Goal: Task Accomplishment & Management: Manage account settings

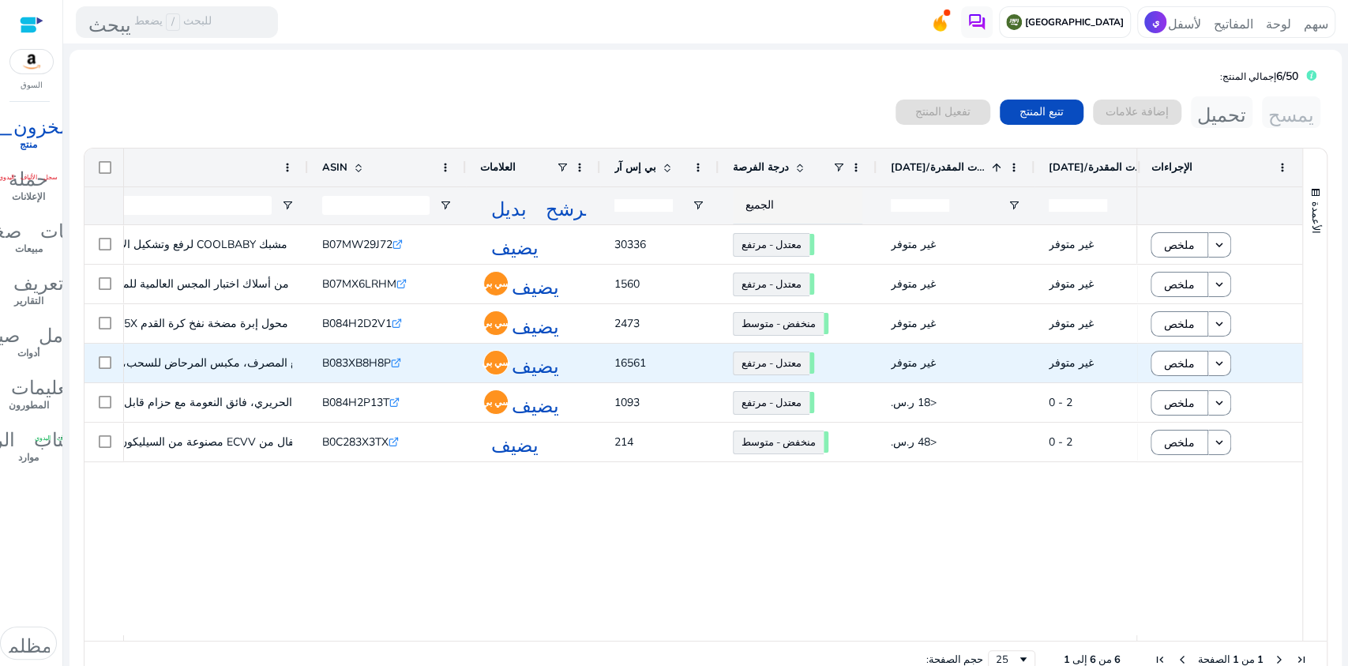
scroll to position [0, 171]
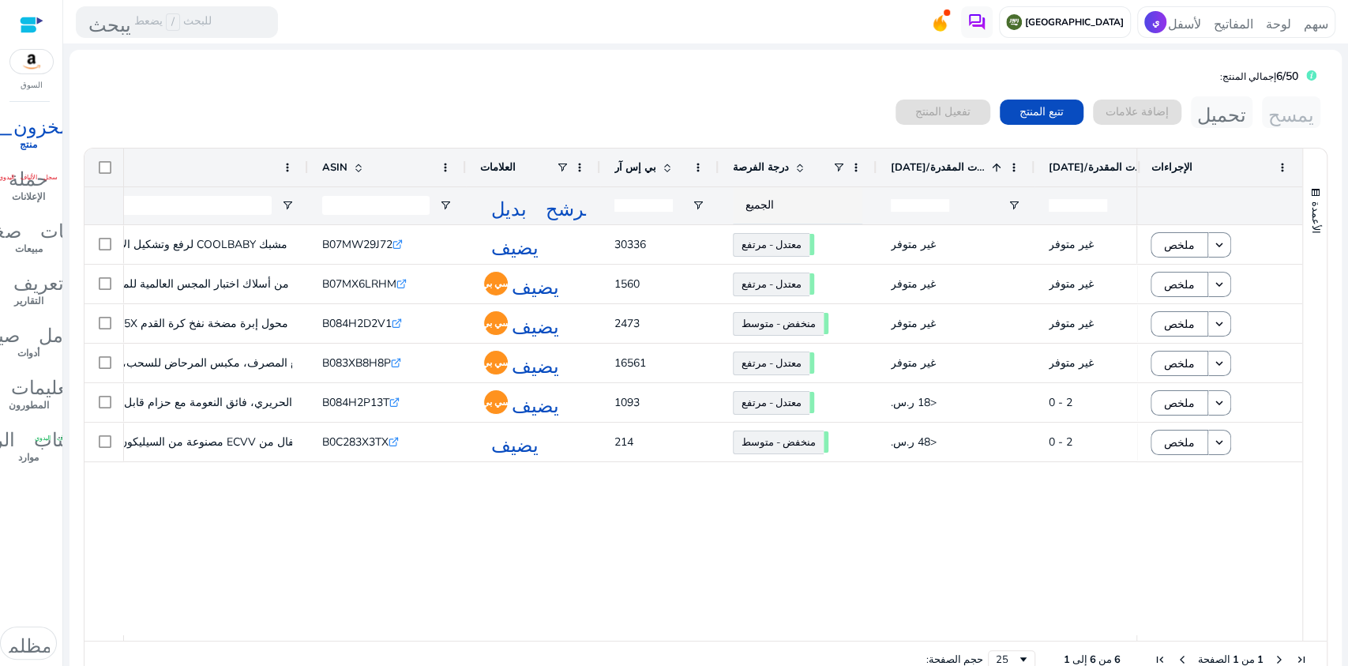
click at [774, 166] on font "درجة الفرصة" at bounding box center [761, 167] width 56 height 14
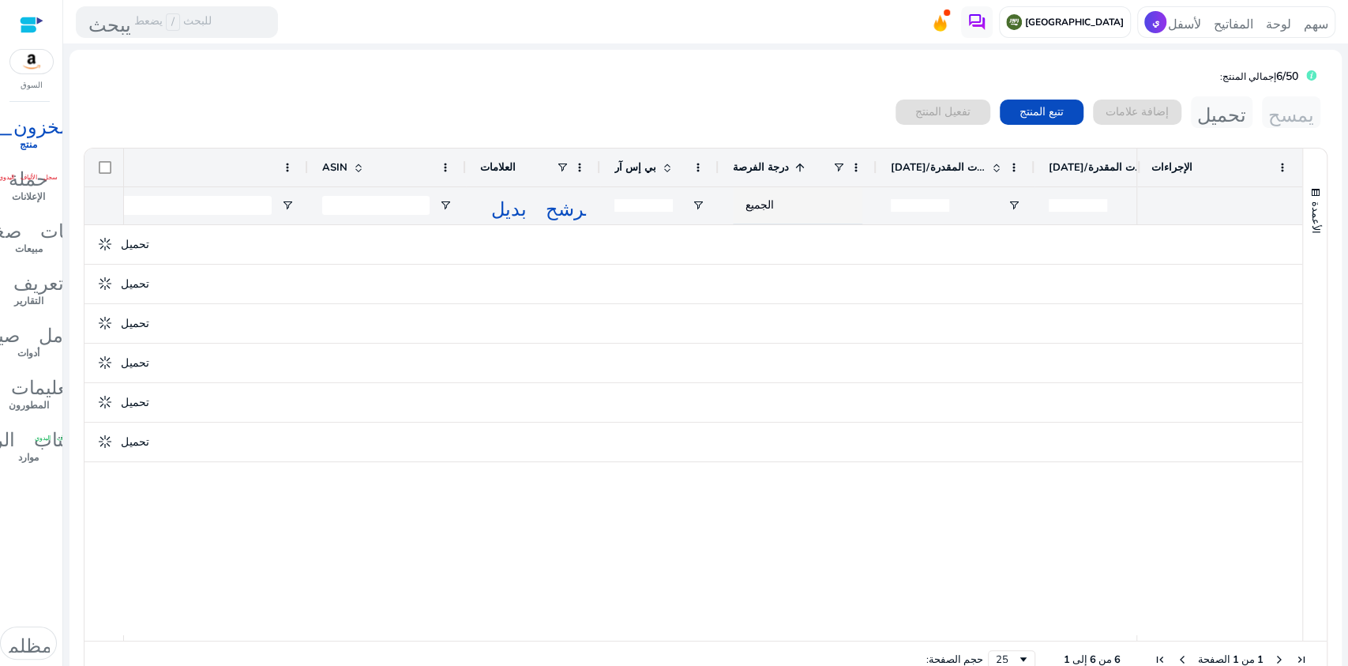
click at [774, 166] on font "درجة الفرصة" at bounding box center [761, 167] width 56 height 14
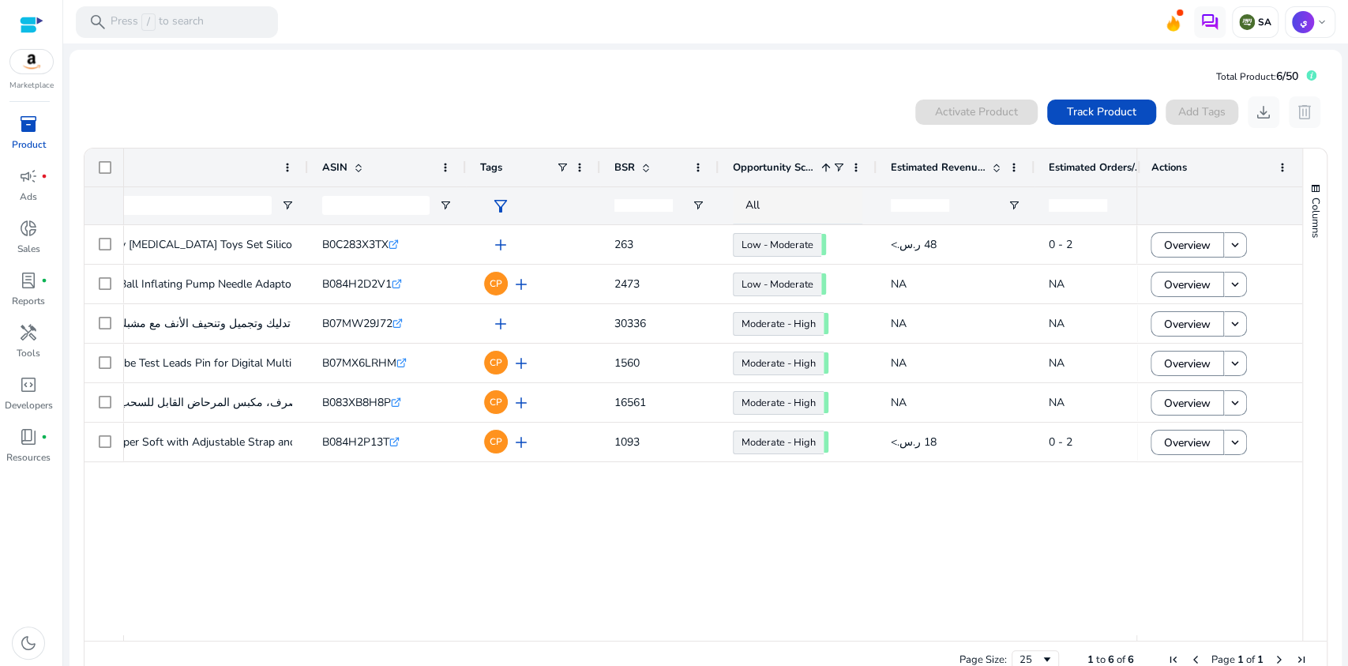
click at [806, 165] on span "Opportunity Score" at bounding box center [774, 167] width 82 height 14
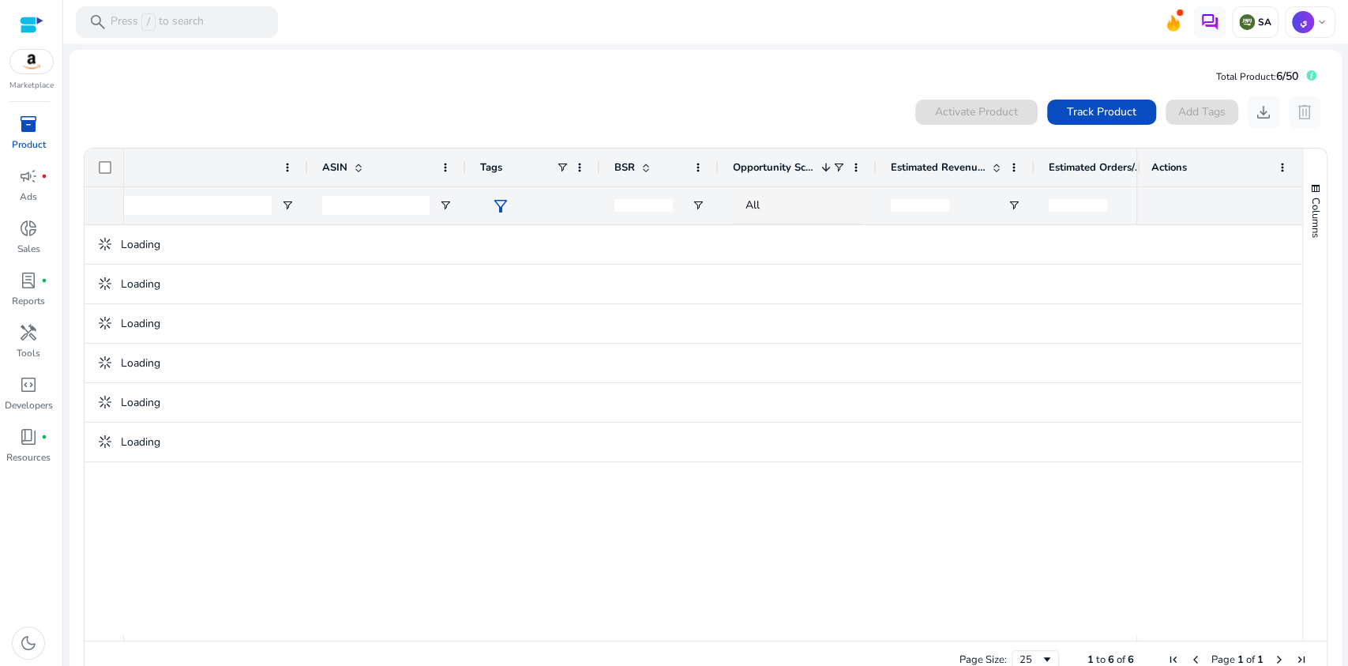
click at [806, 163] on span "Opportunity Score" at bounding box center [774, 167] width 82 height 14
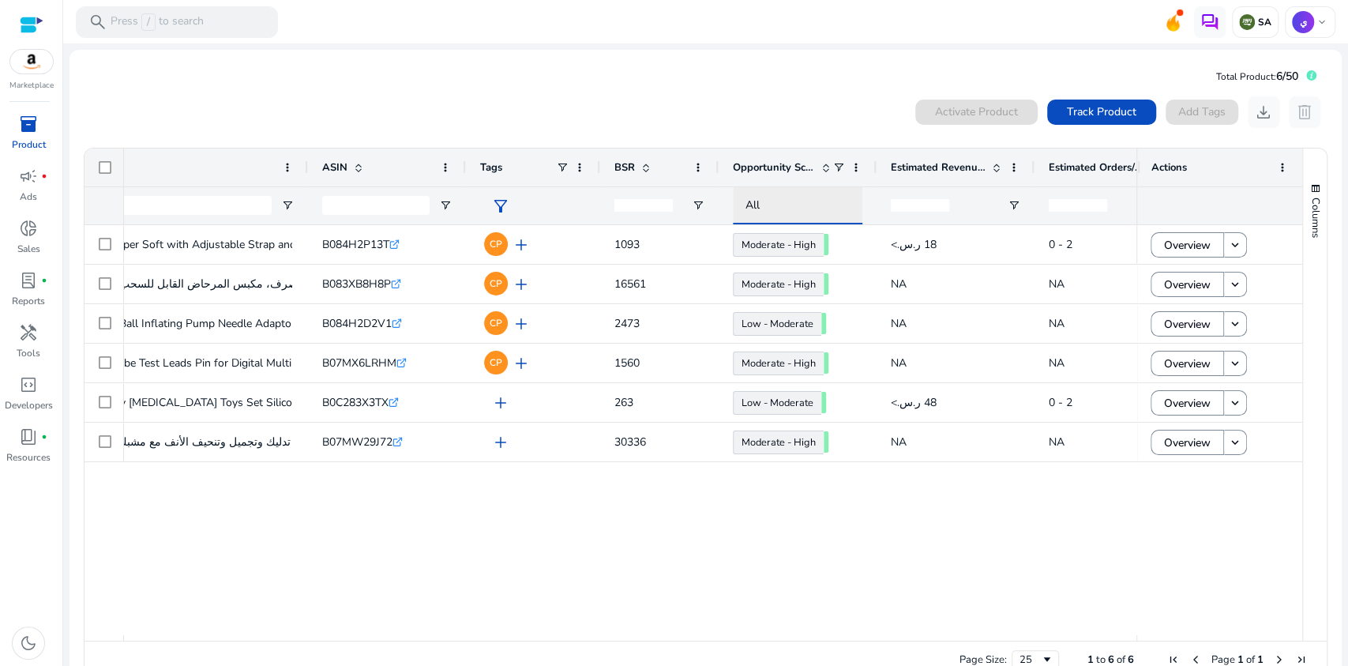
click at [757, 205] on span "All" at bounding box center [753, 204] width 14 height 15
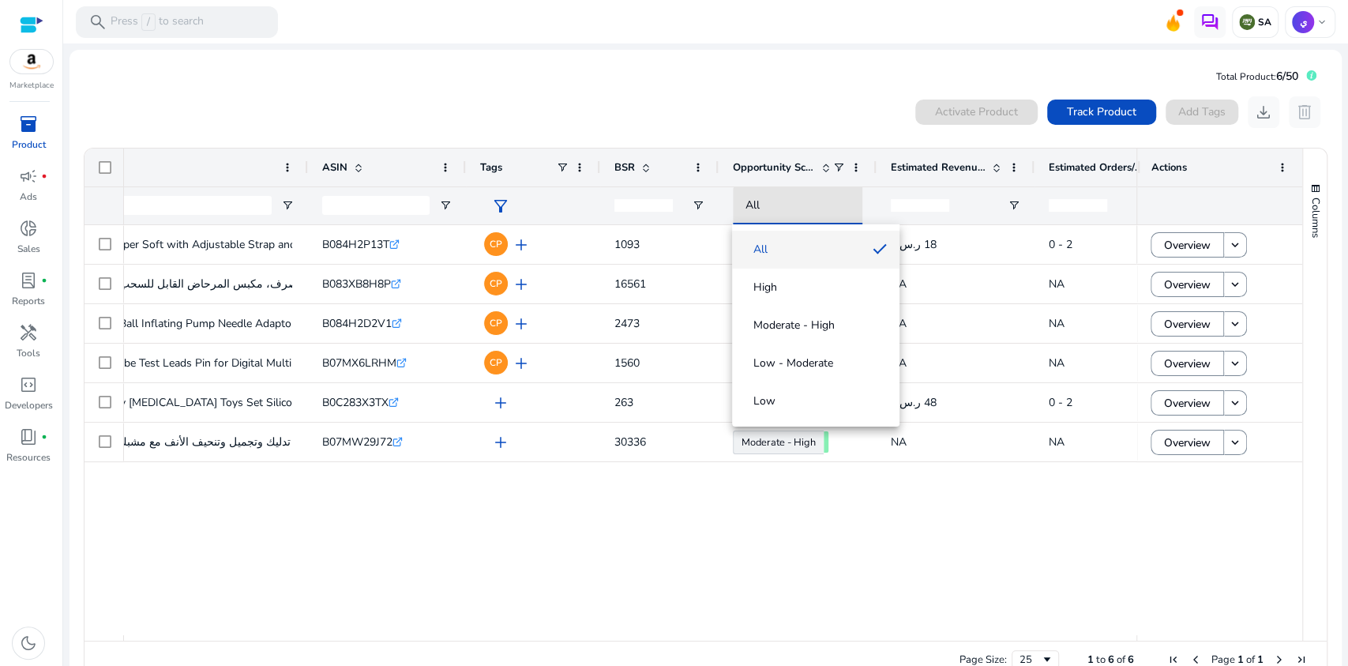
click at [936, 513] on div at bounding box center [674, 333] width 1348 height 666
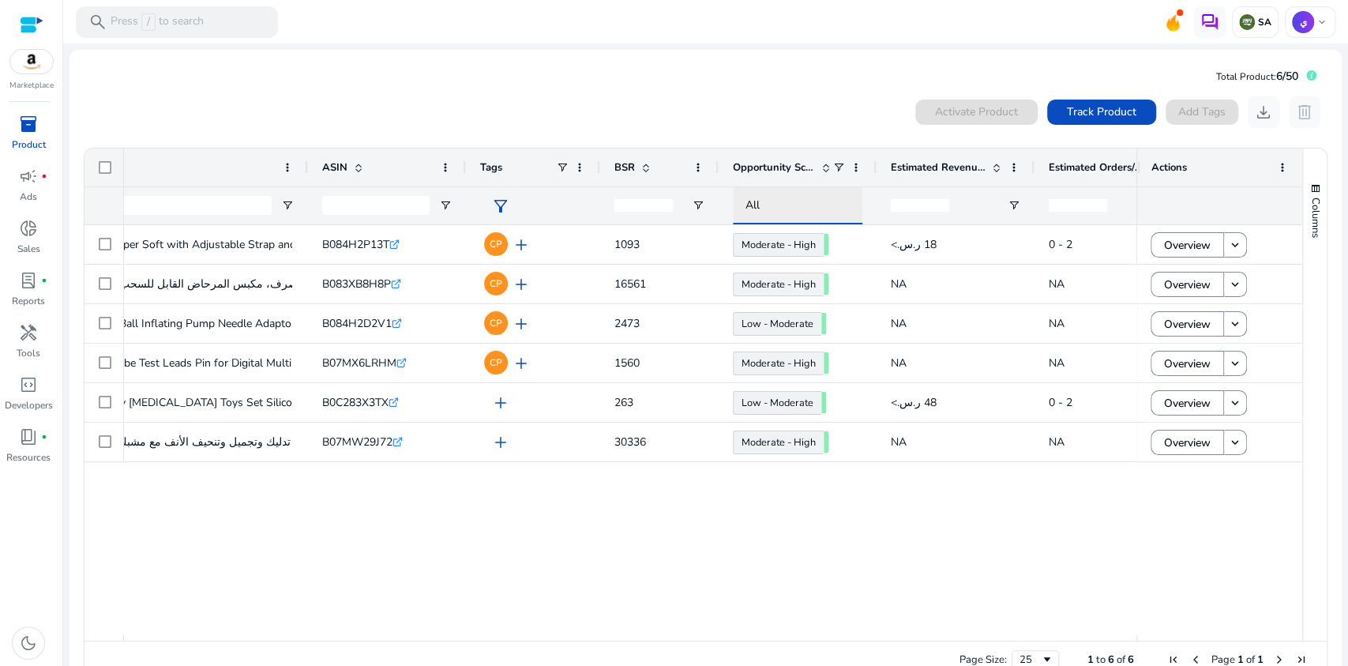
click at [769, 204] on div "All" at bounding box center [812, 205] width 133 height 17
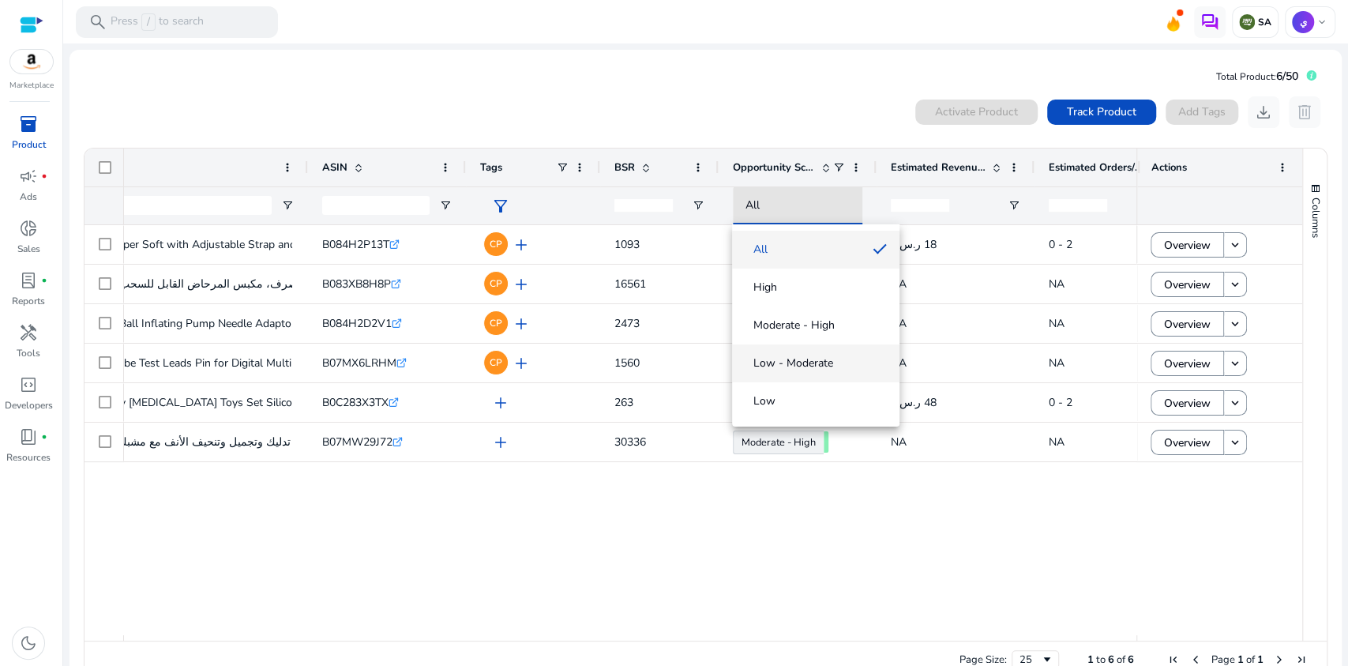
click at [832, 367] on span "Low - Moderate" at bounding box center [816, 363] width 142 height 16
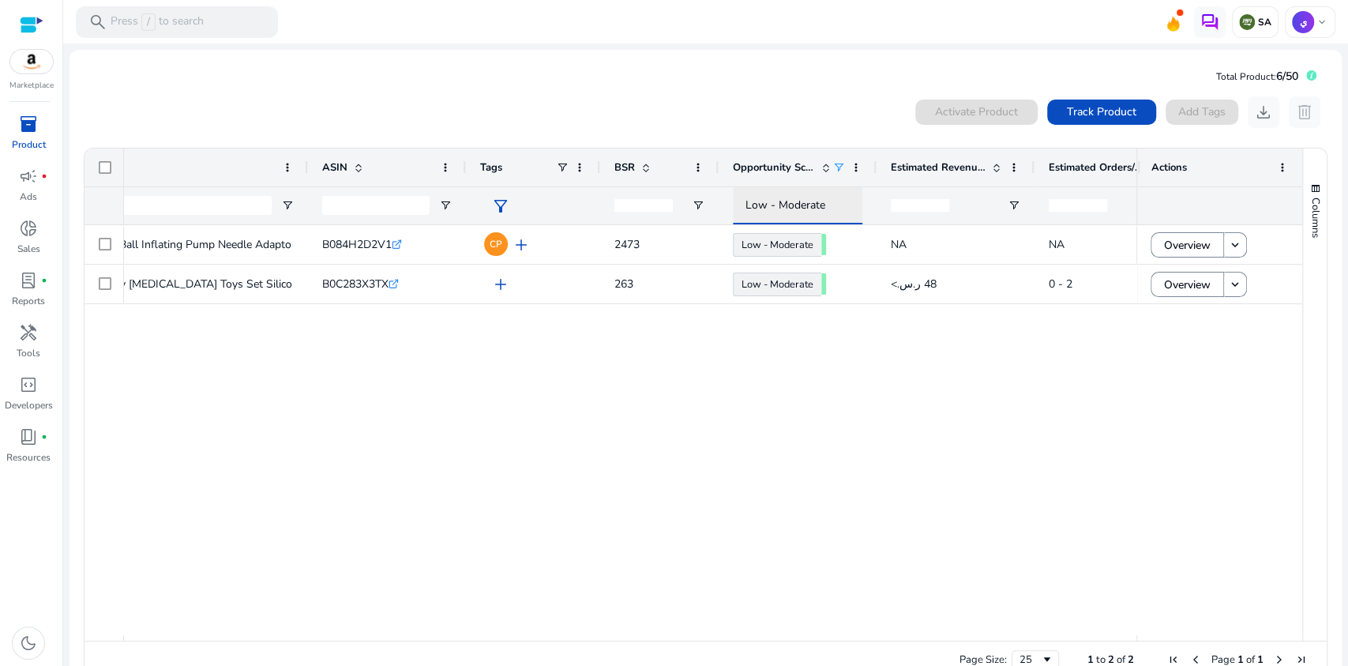
click at [791, 200] on span "Low - Moderate" at bounding box center [786, 204] width 80 height 15
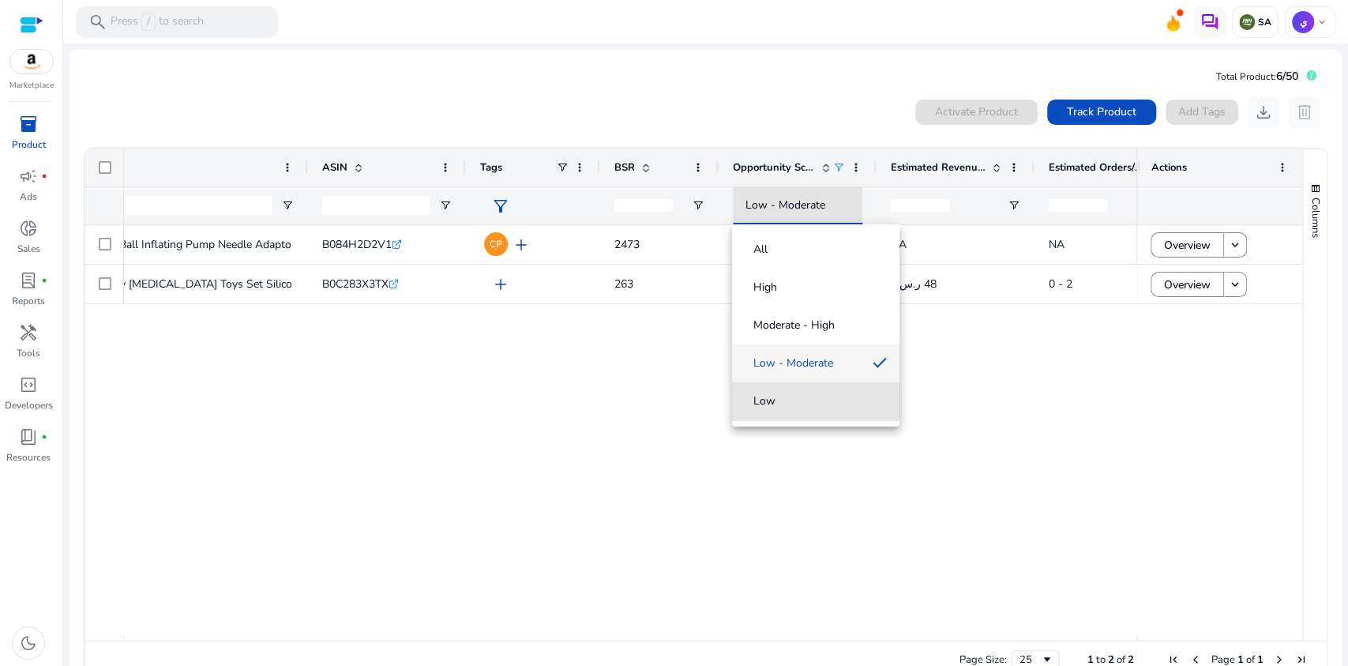
click at [810, 400] on span "Low" at bounding box center [816, 401] width 142 height 16
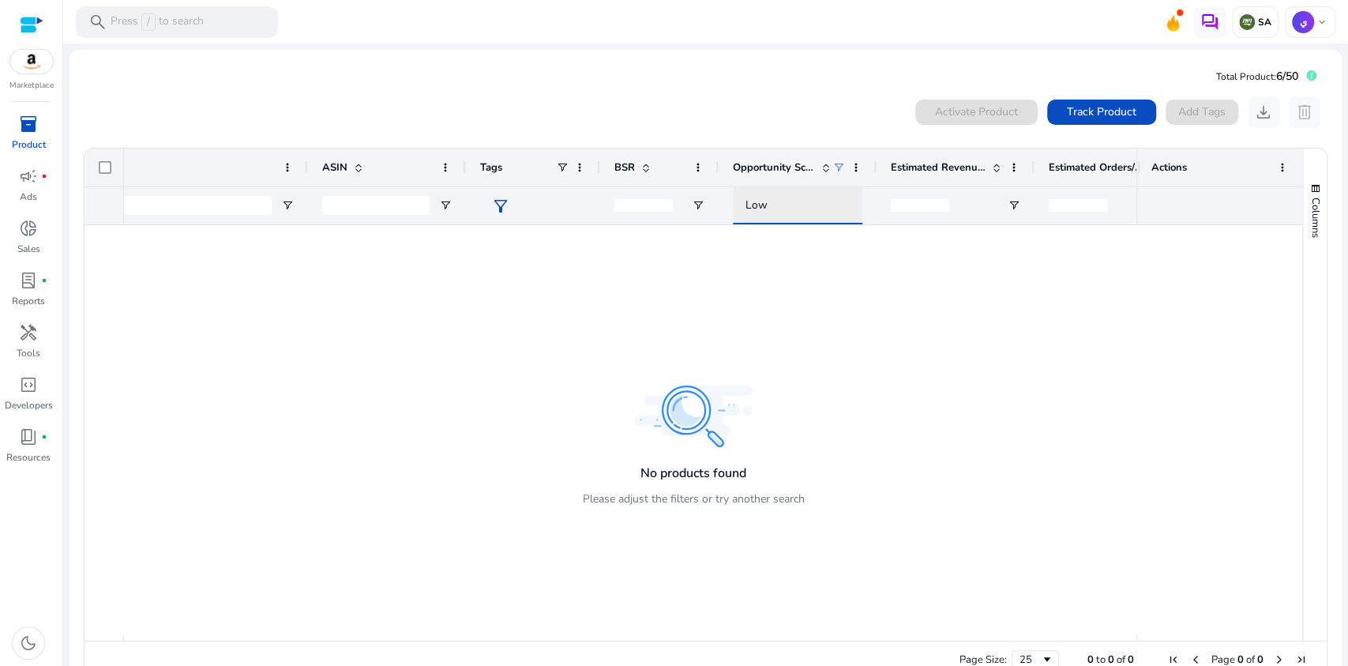
click at [793, 201] on div "Low" at bounding box center [812, 205] width 133 height 17
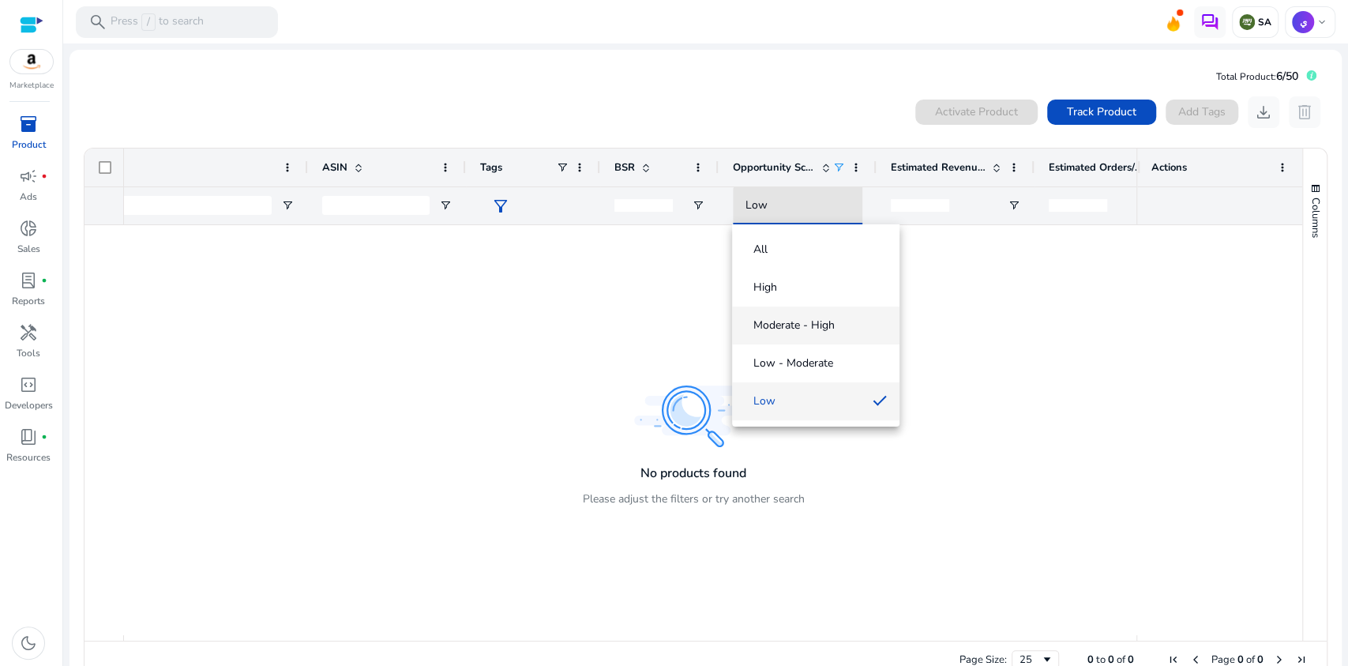
click at [801, 317] on span "Moderate - High" at bounding box center [793, 325] width 81 height 16
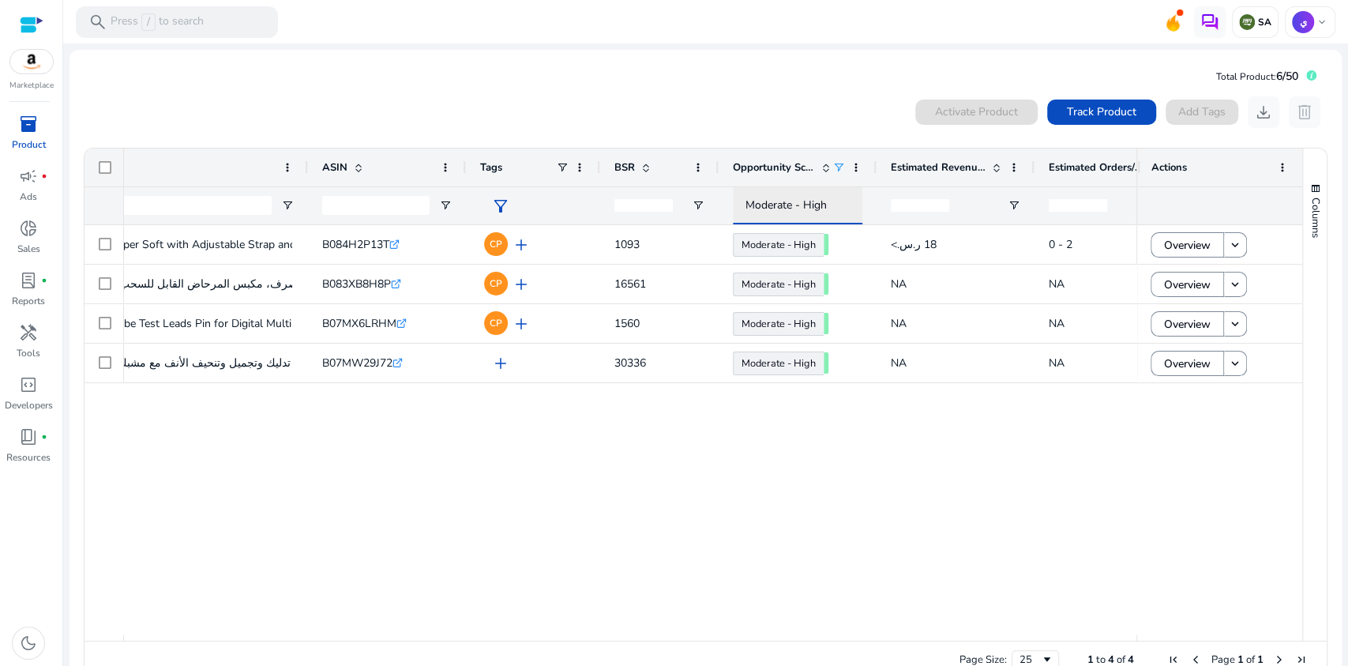
click at [789, 203] on span "Moderate - High" at bounding box center [786, 204] width 81 height 15
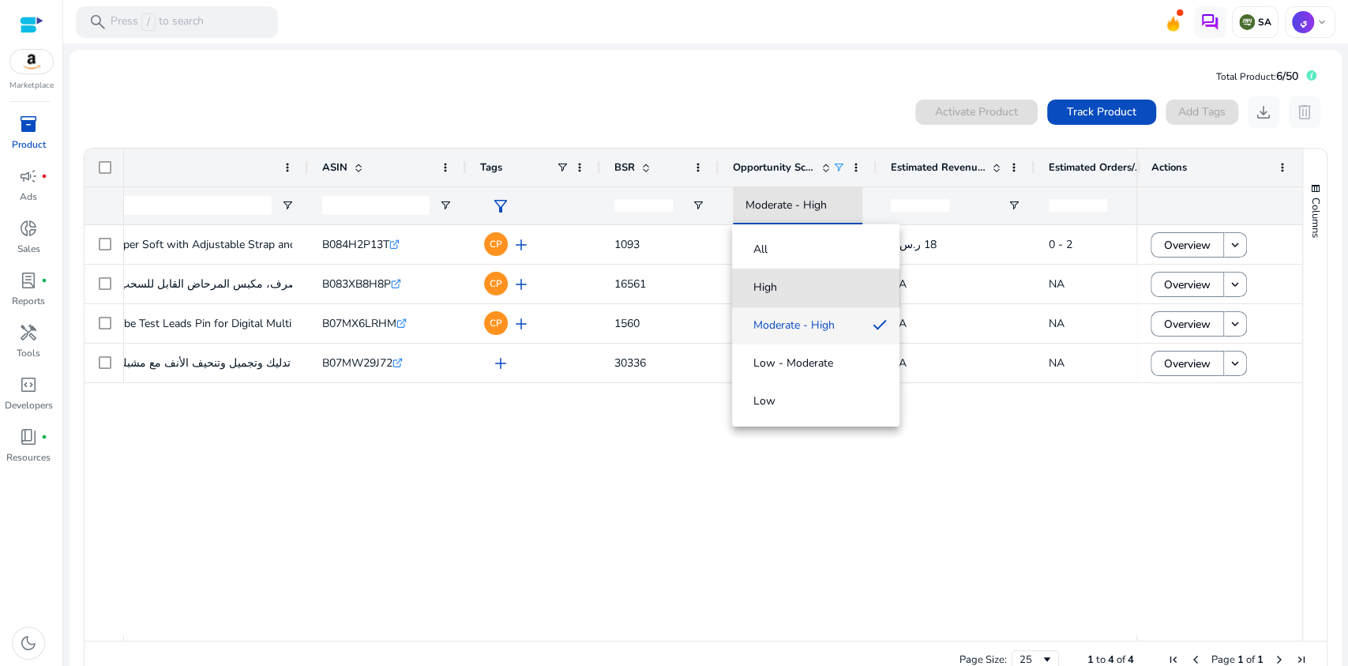
click at [791, 288] on span "High" at bounding box center [816, 288] width 142 height 16
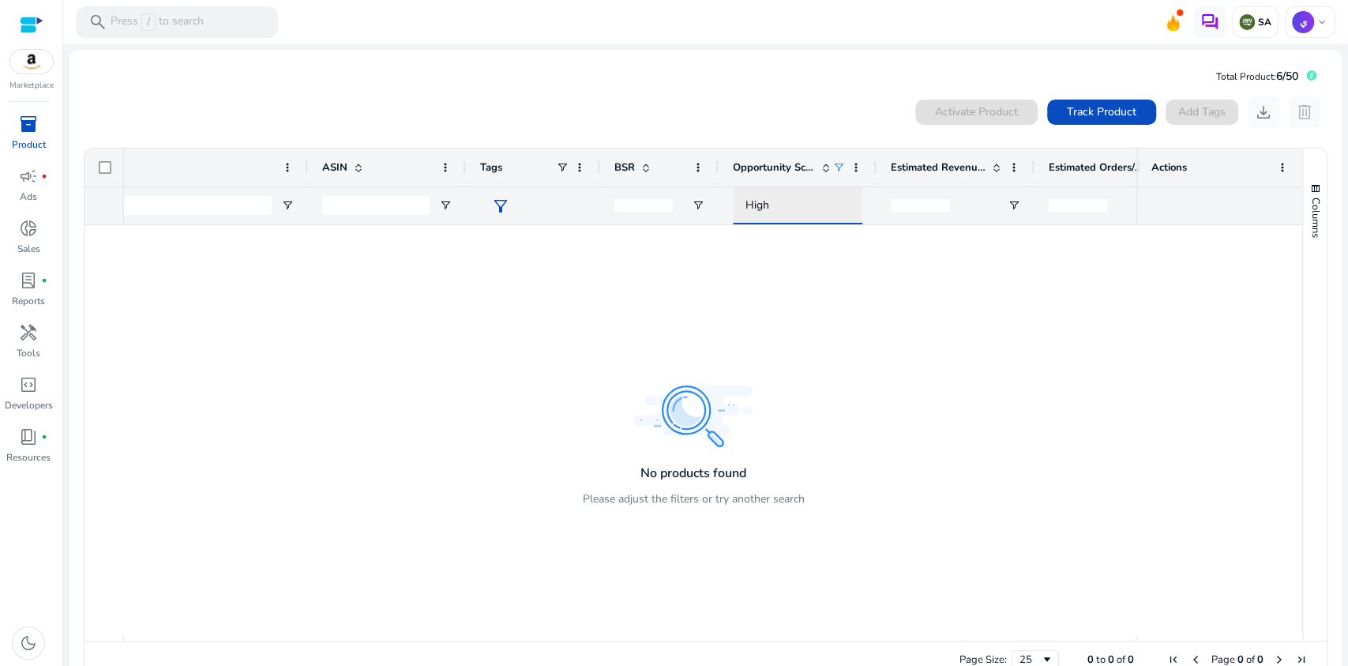
click at [778, 209] on div "High" at bounding box center [812, 205] width 133 height 17
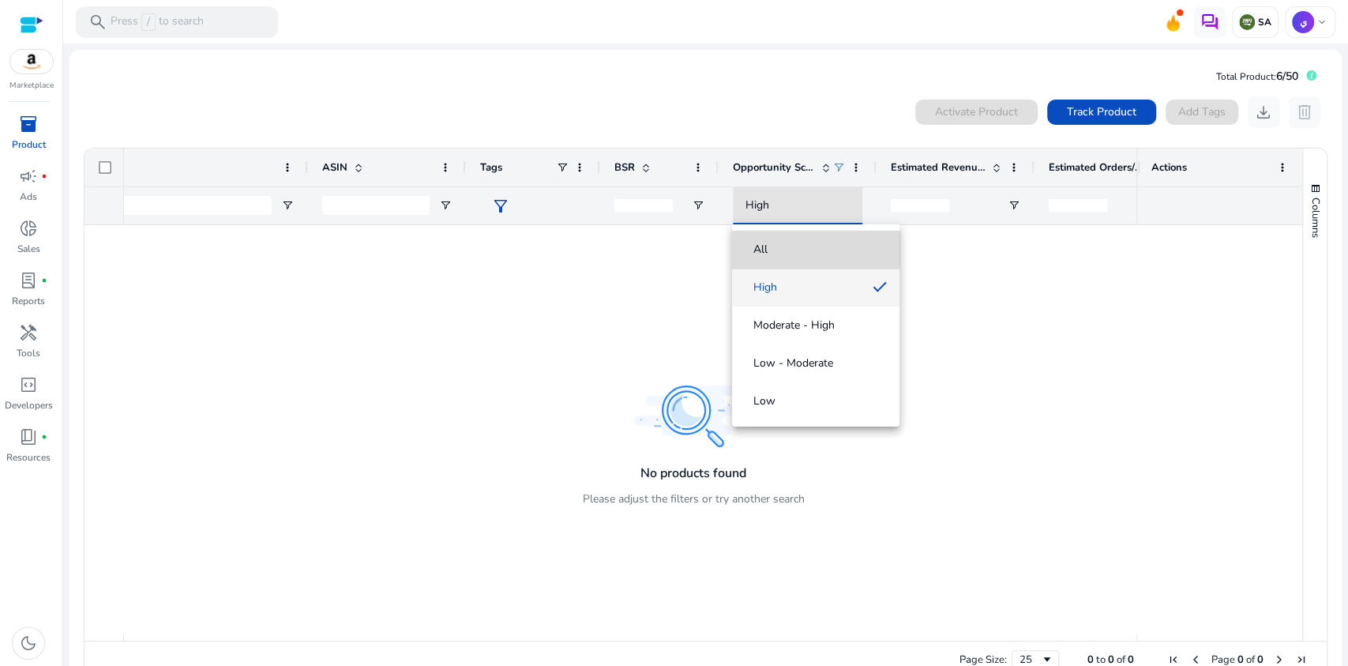
click at [782, 242] on span "All" at bounding box center [816, 250] width 142 height 16
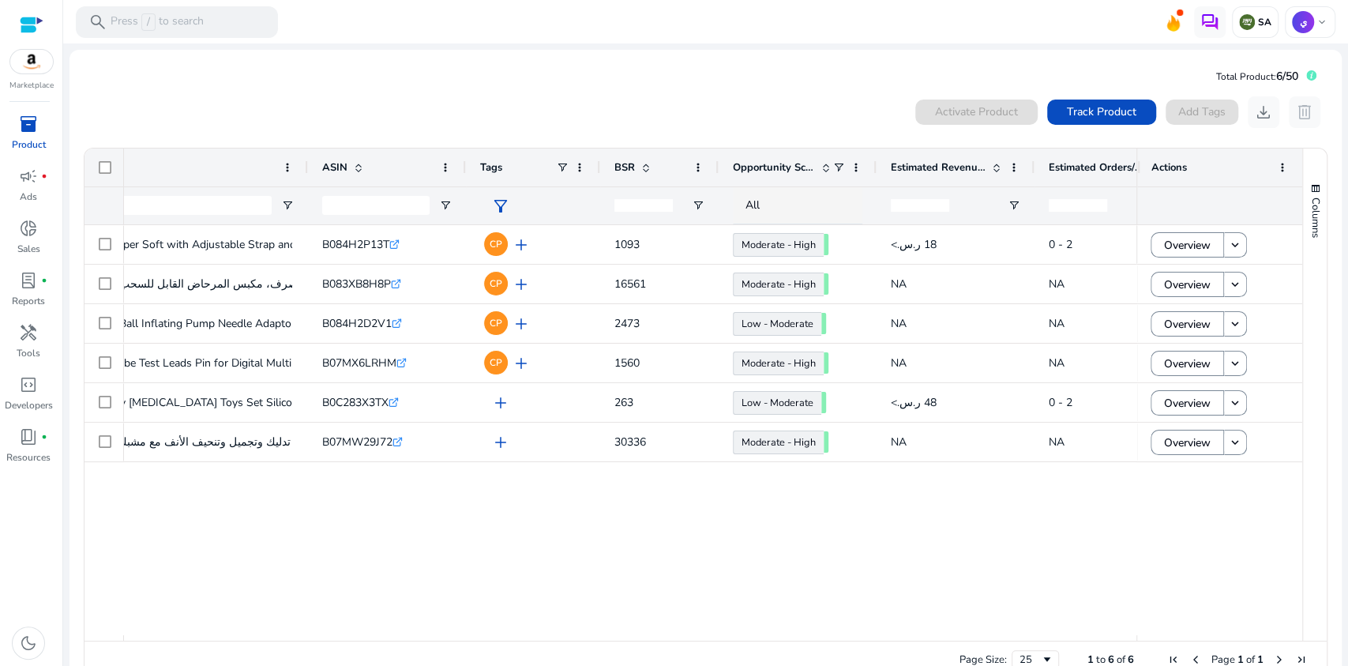
click at [601, 74] on mat-card "Total Product: 6/50 0 products selected Activate Product Track Product Add Tags…" at bounding box center [706, 375] width 1272 height 651
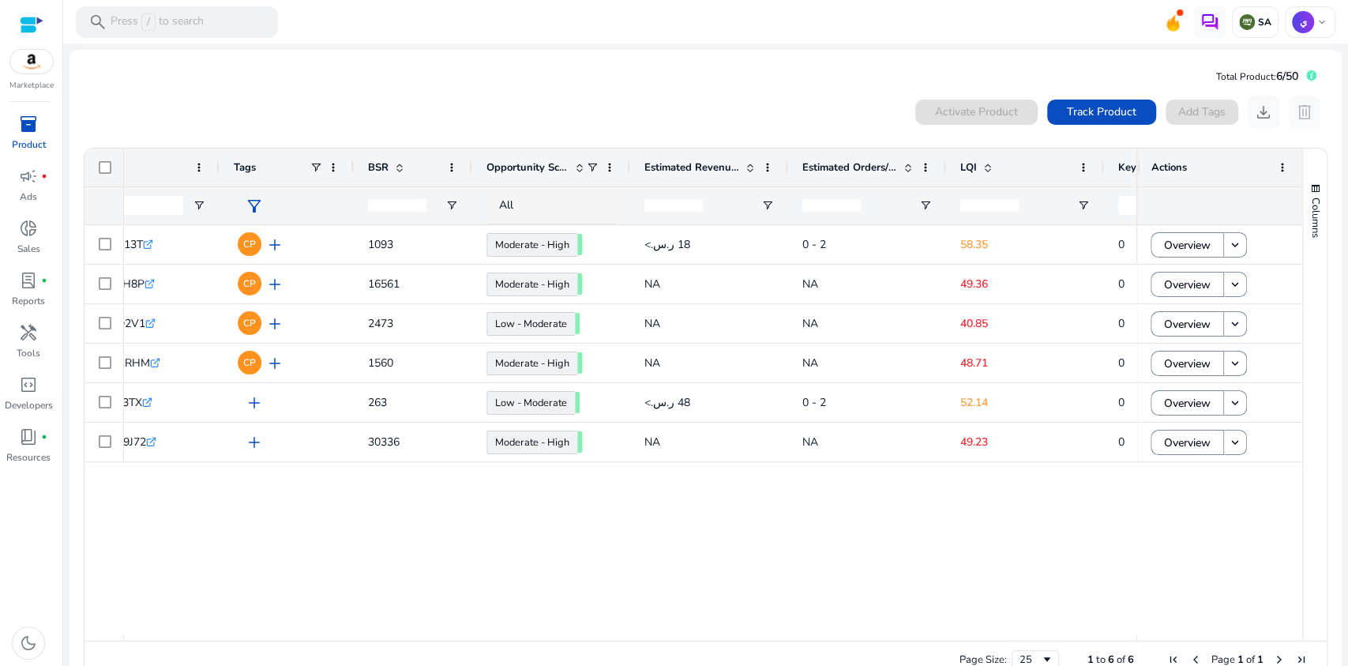
scroll to position [0, 0]
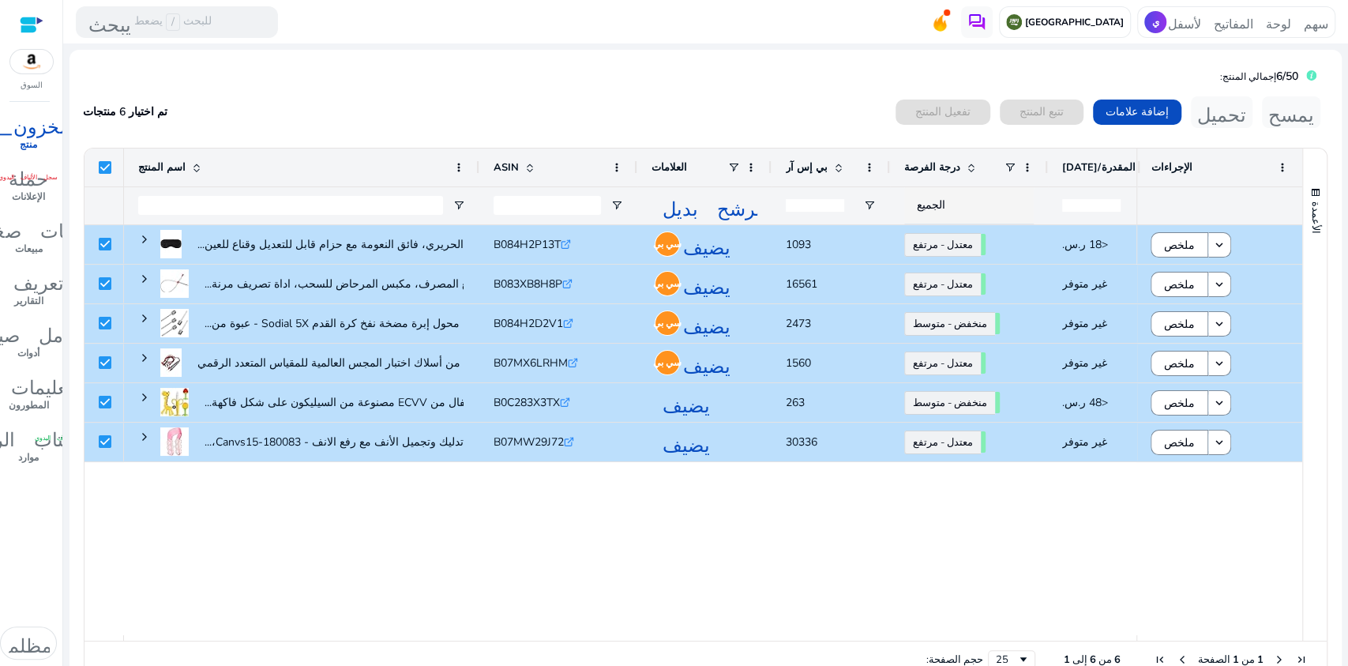
click at [635, 89] on div "تم اختيار 6 منتجات تفعيل المنتج تتبع المنتج إضافة علامات تحميل يمسح اضغط على مف…" at bounding box center [705, 388] width 1247 height 599
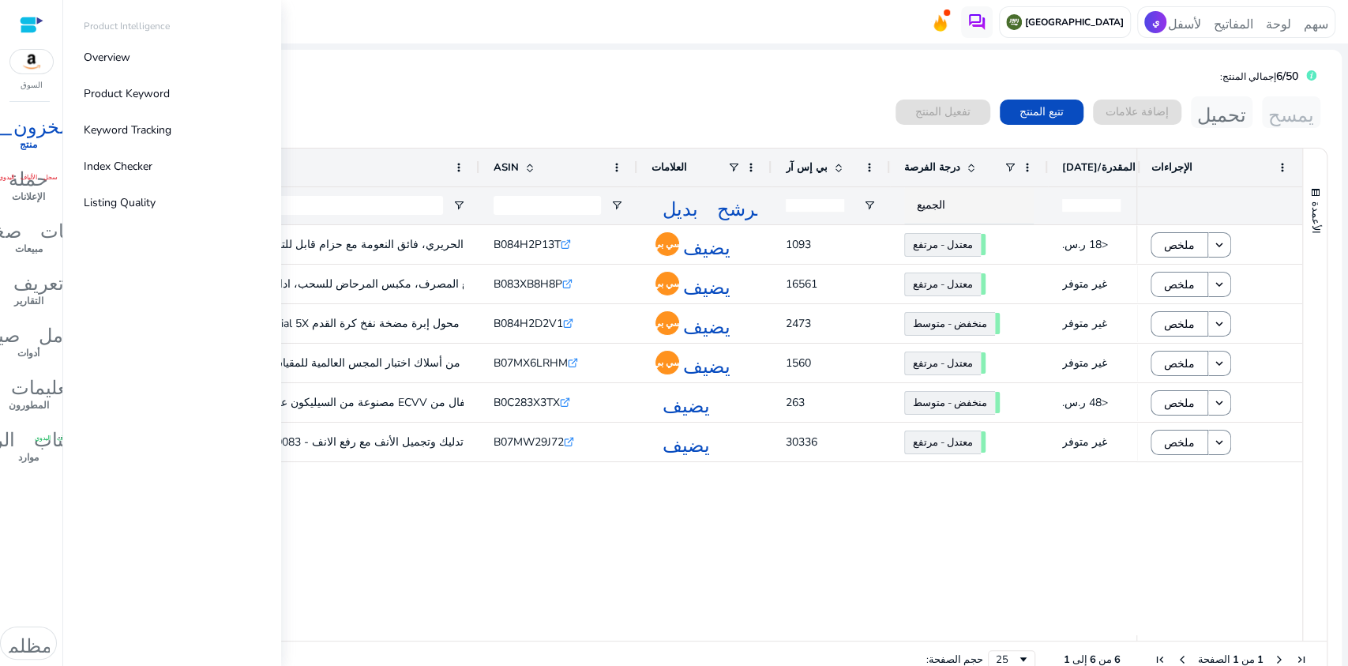
click at [32, 133] on font "المخزون_2" at bounding box center [29, 124] width 107 height 22
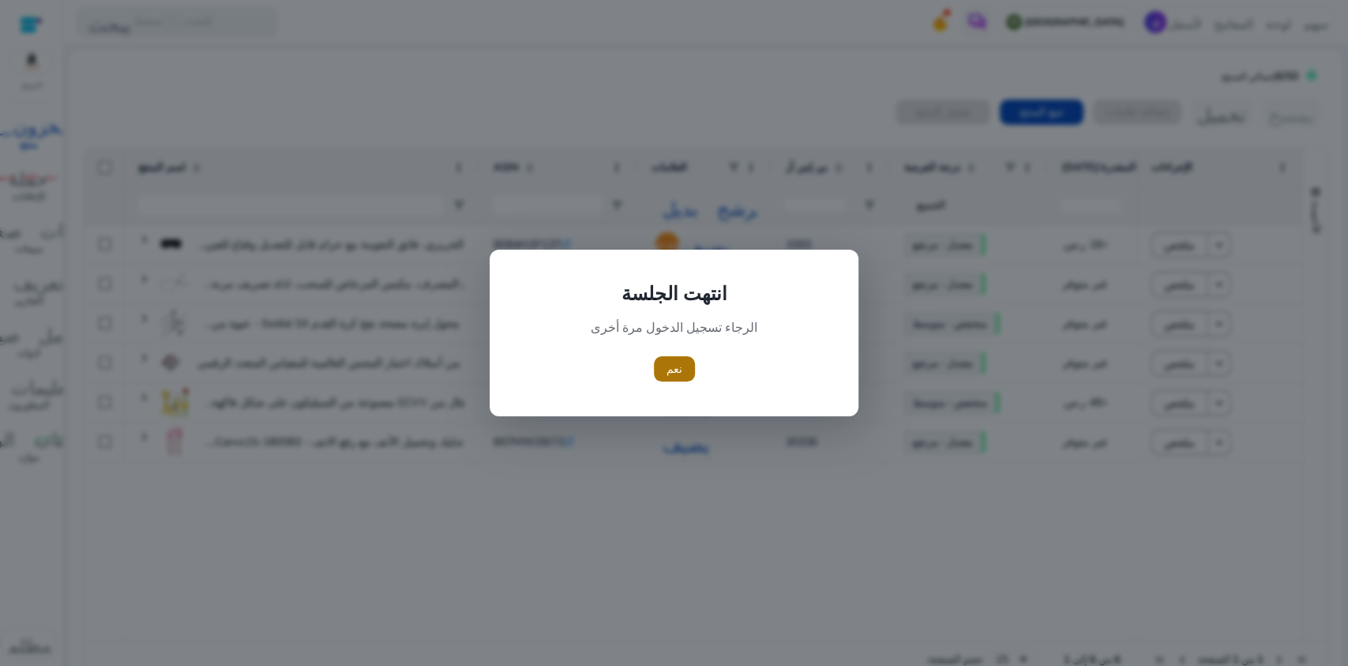
click at [670, 365] on font "نعم" at bounding box center [675, 369] width 16 height 15
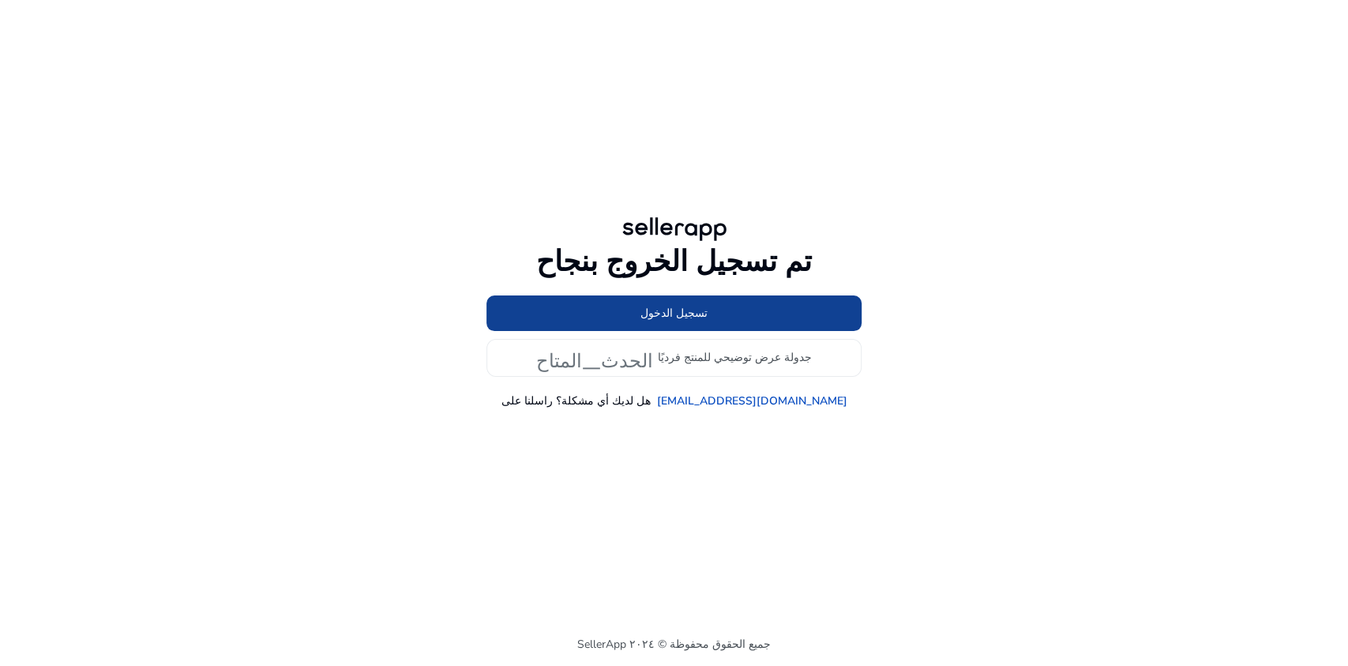
click at [693, 309] on font "تسجيل الدخول" at bounding box center [674, 313] width 67 height 15
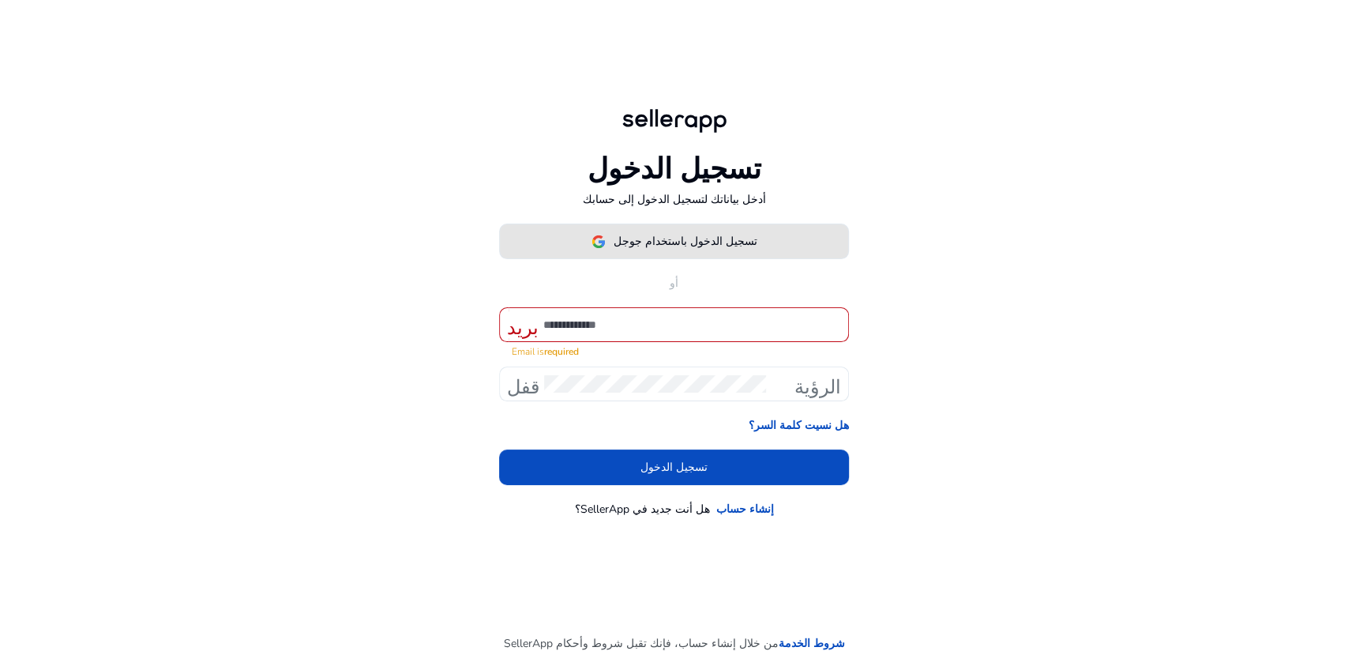
click at [723, 249] on font "تسجيل الدخول باستخدام جوجل" at bounding box center [686, 241] width 144 height 15
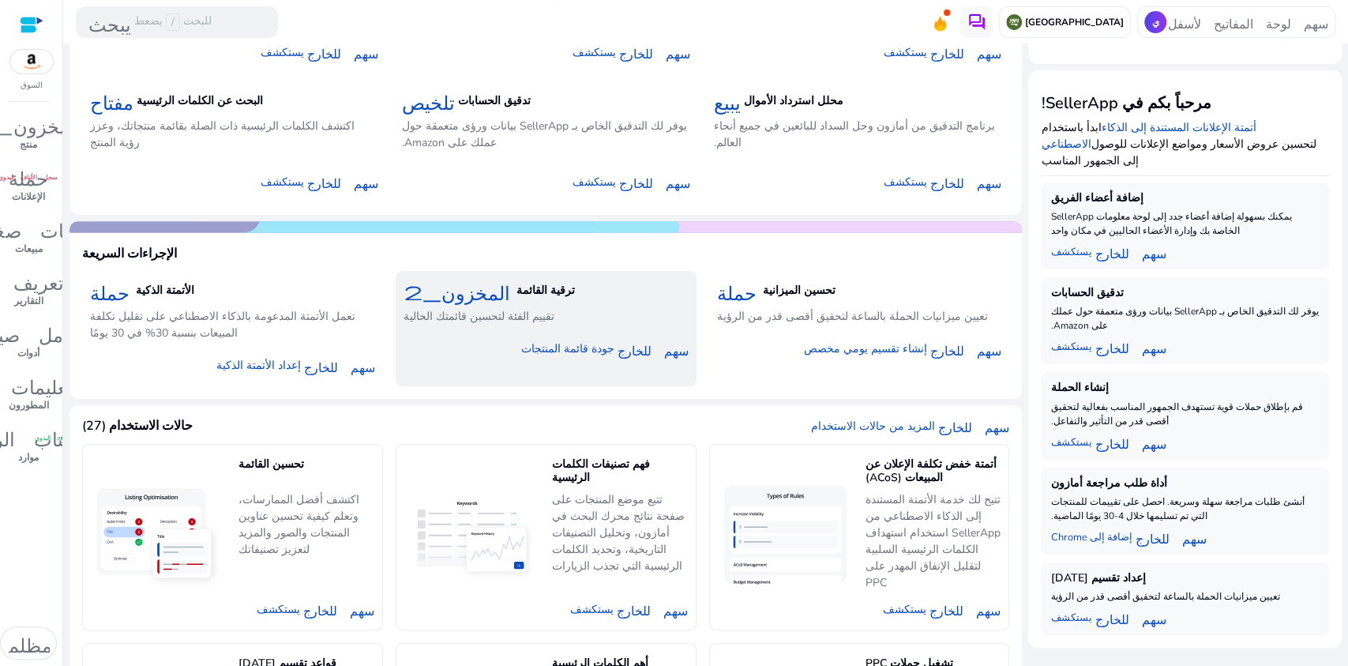
scroll to position [144, 0]
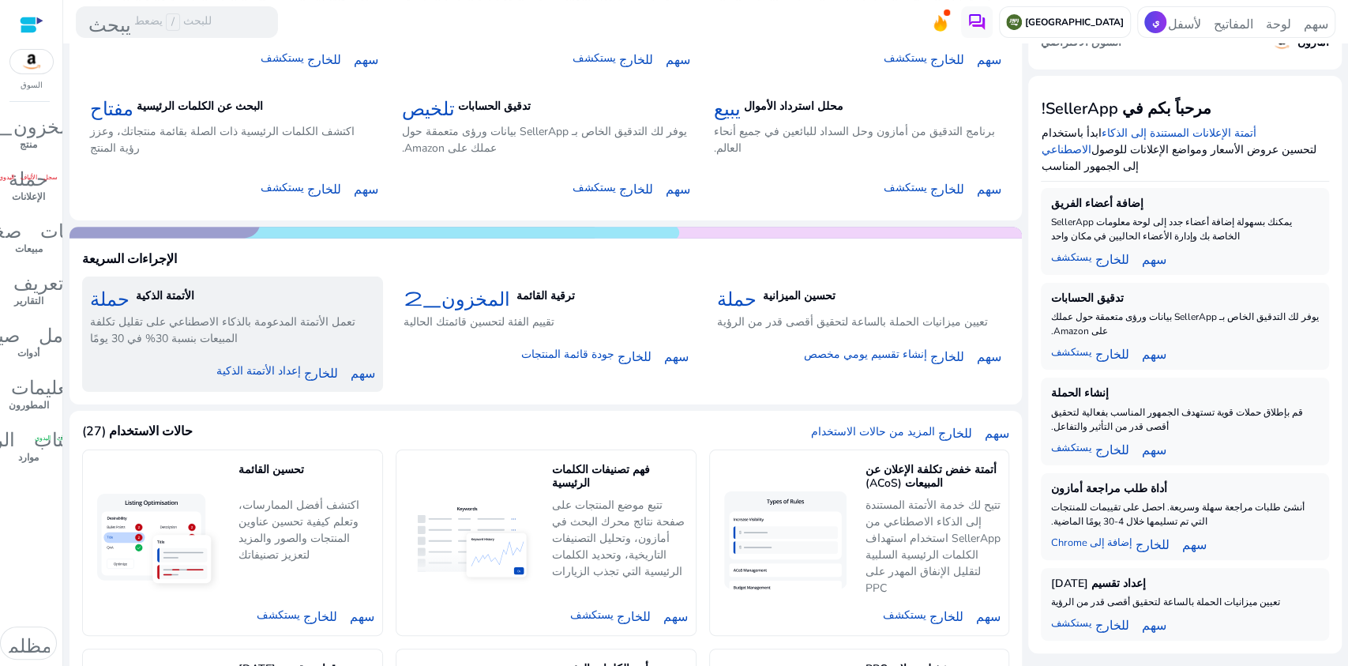
click at [258, 328] on font "تعمل الأتمتة المدعومة بالذكاء الاصطناعي على تقليل تكلفة المبيعات بنسبة 30% في 3…" at bounding box center [222, 330] width 265 height 32
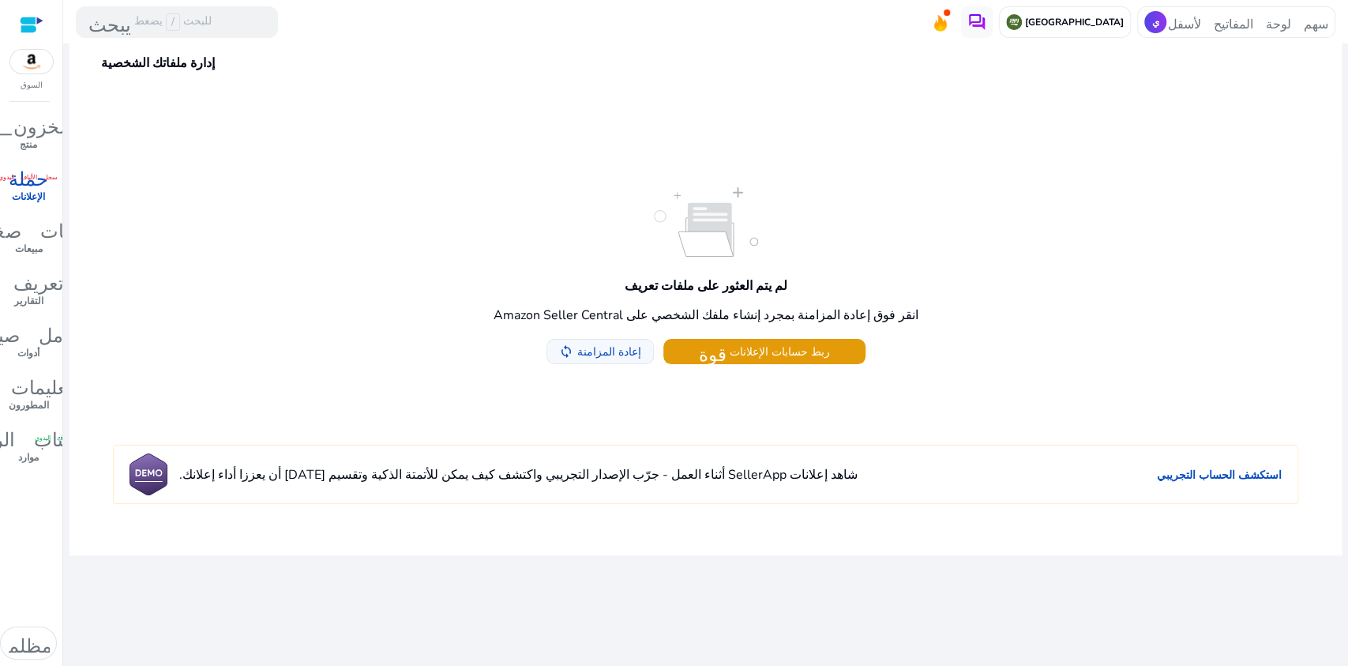
click at [633, 351] on font "إعادة المزامنة" at bounding box center [609, 351] width 64 height 15
click at [770, 355] on font "ربط حسابات الإعلانات" at bounding box center [780, 351] width 100 height 15
click at [601, 353] on font "إعادة المزامنة" at bounding box center [609, 351] width 64 height 15
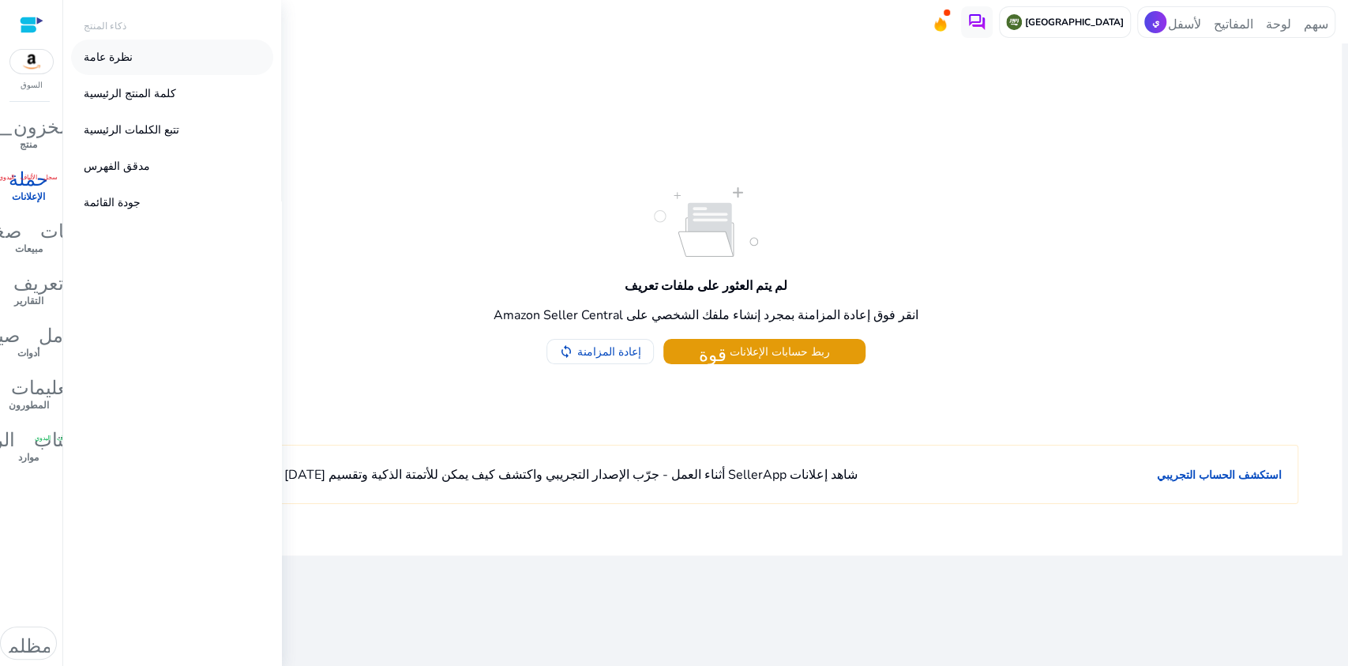
click at [118, 56] on font "نظرة عامة" at bounding box center [108, 57] width 49 height 15
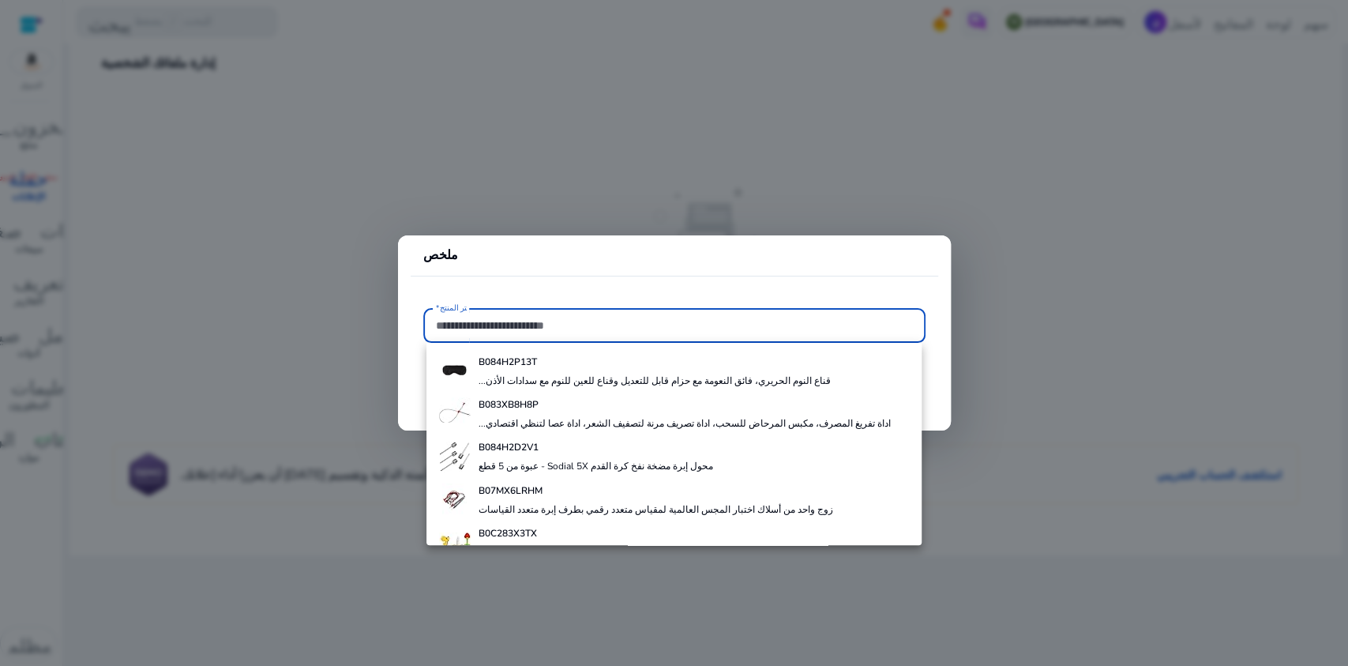
click at [468, 191] on div at bounding box center [674, 333] width 1348 height 666
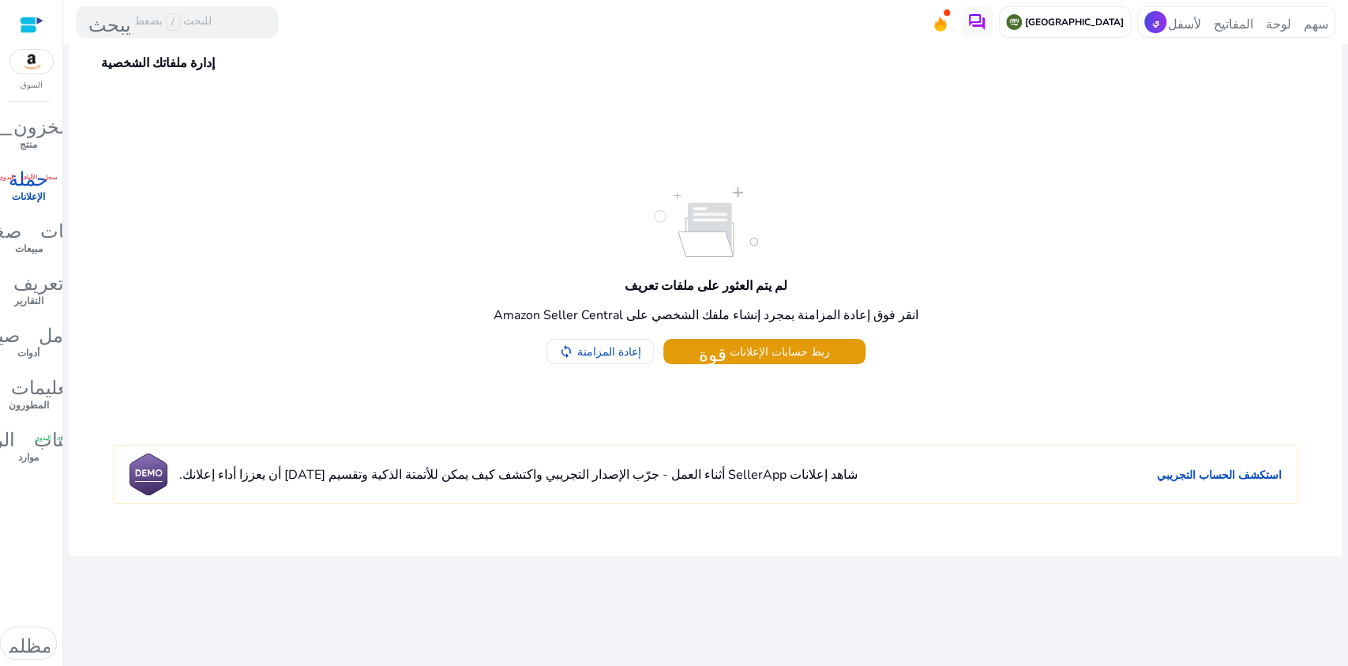
click at [36, 66] on img at bounding box center [31, 62] width 43 height 24
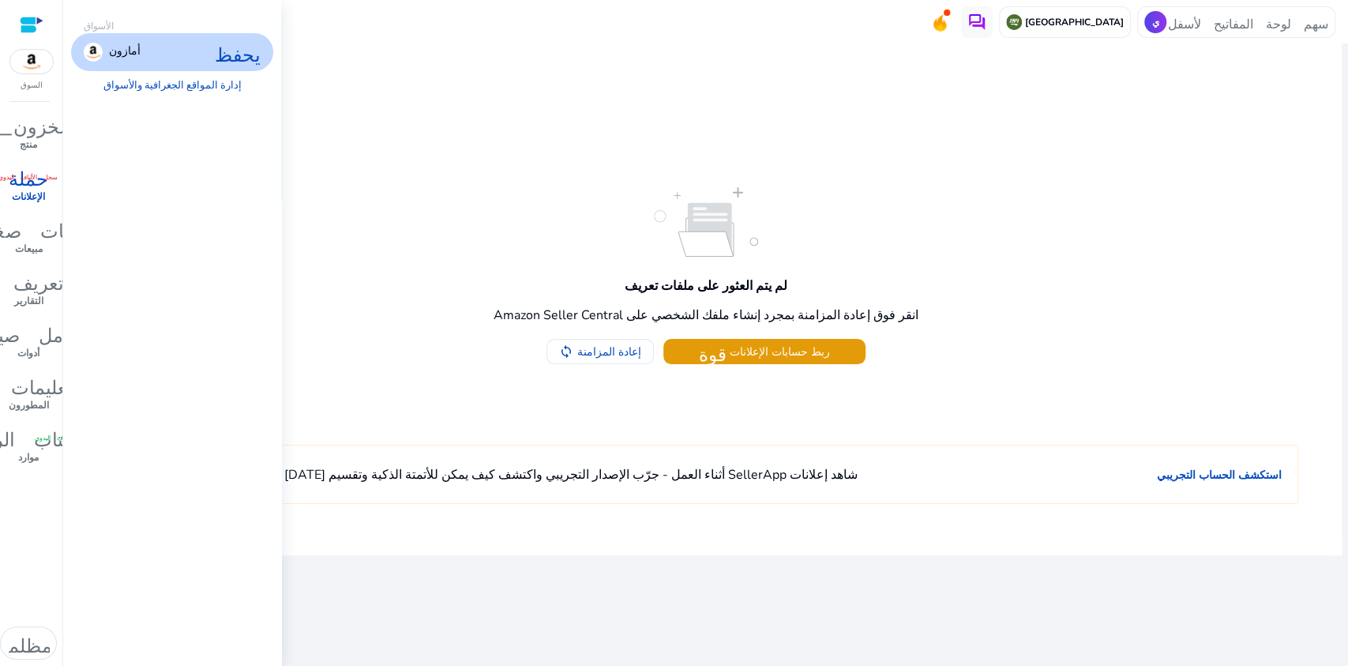
click at [202, 49] on div "أمازون يحفظ" at bounding box center [172, 52] width 202 height 38
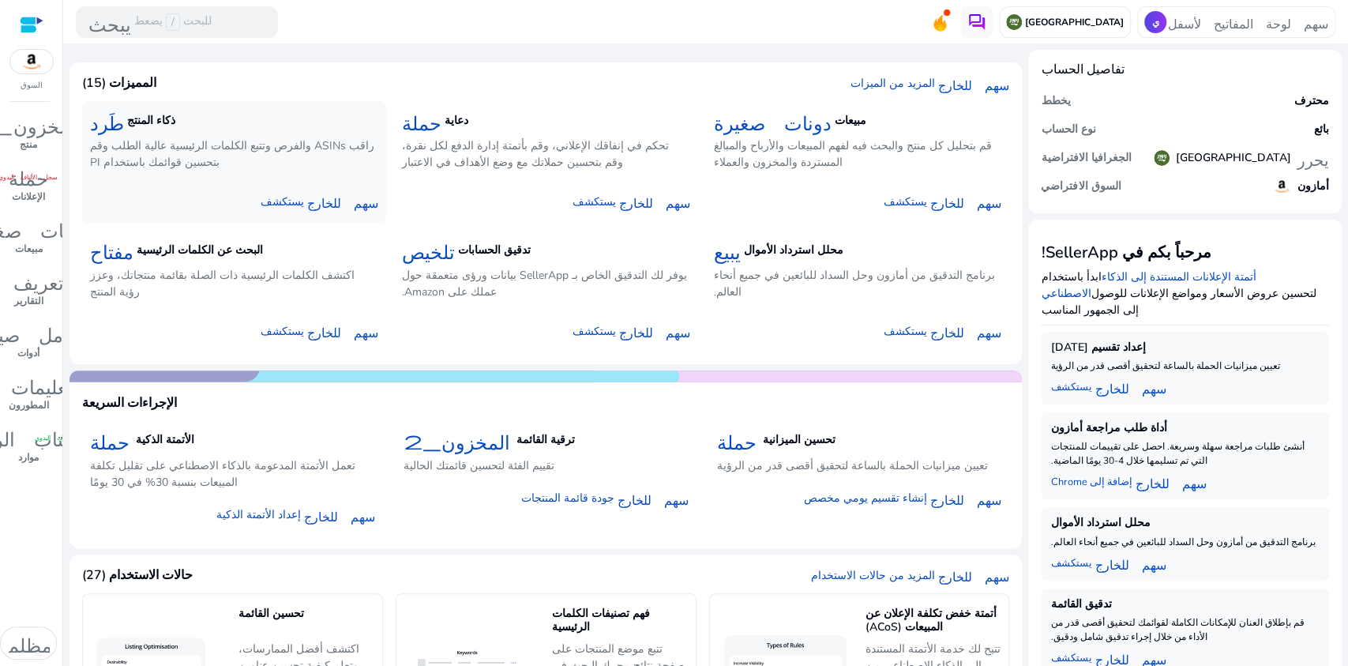
click at [229, 167] on p "راقب ASINs والفرص وتتبع الكلمات الرئيسية عالية الطلب وقم بتحسين قوائمك باستخدام…" at bounding box center [234, 153] width 288 height 33
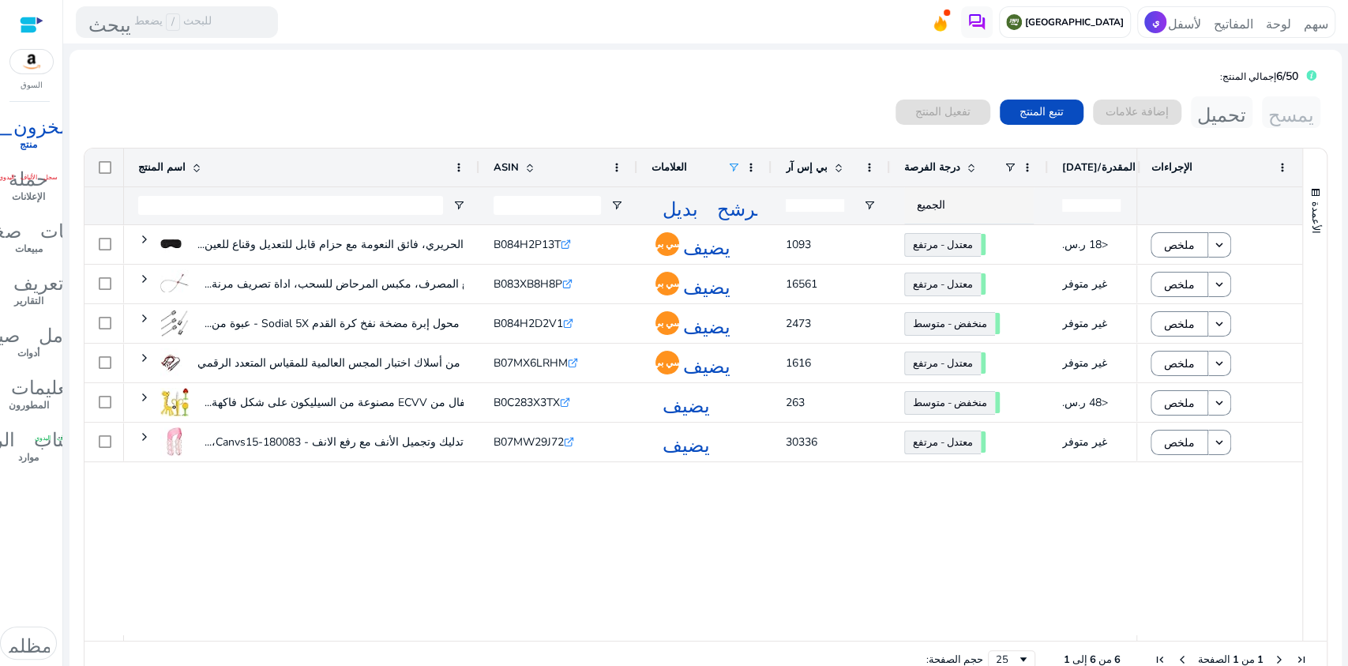
click at [732, 163] on span at bounding box center [733, 167] width 13 height 13
click at [761, 193] on input "قيم مرشح البحث" at bounding box center [803, 196] width 139 height 19
click at [754, 165] on span at bounding box center [751, 167] width 13 height 13
click at [711, 97] on div "0 منتجات مختارة تفعيل المنتج تتبع المنتج إضافة علامات تحميل يمسح" at bounding box center [705, 112] width 1245 height 32
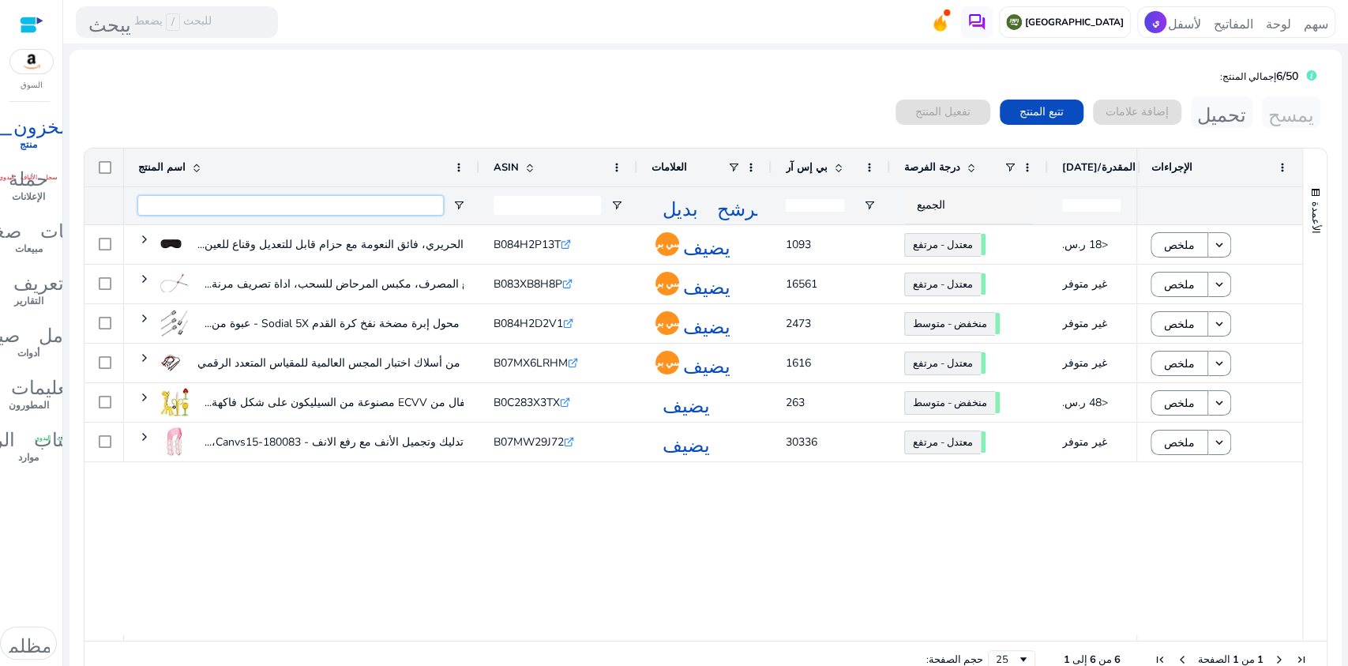
click at [377, 206] on input "اسم المنتج - مرشح الإدخال" at bounding box center [290, 205] width 305 height 19
click at [734, 166] on span at bounding box center [733, 167] width 13 height 13
click at [727, 118] on div "0 منتجات مختارة تفعيل المنتج تتبع المنتج إضافة علامات تحميل يمسح" at bounding box center [705, 112] width 1245 height 32
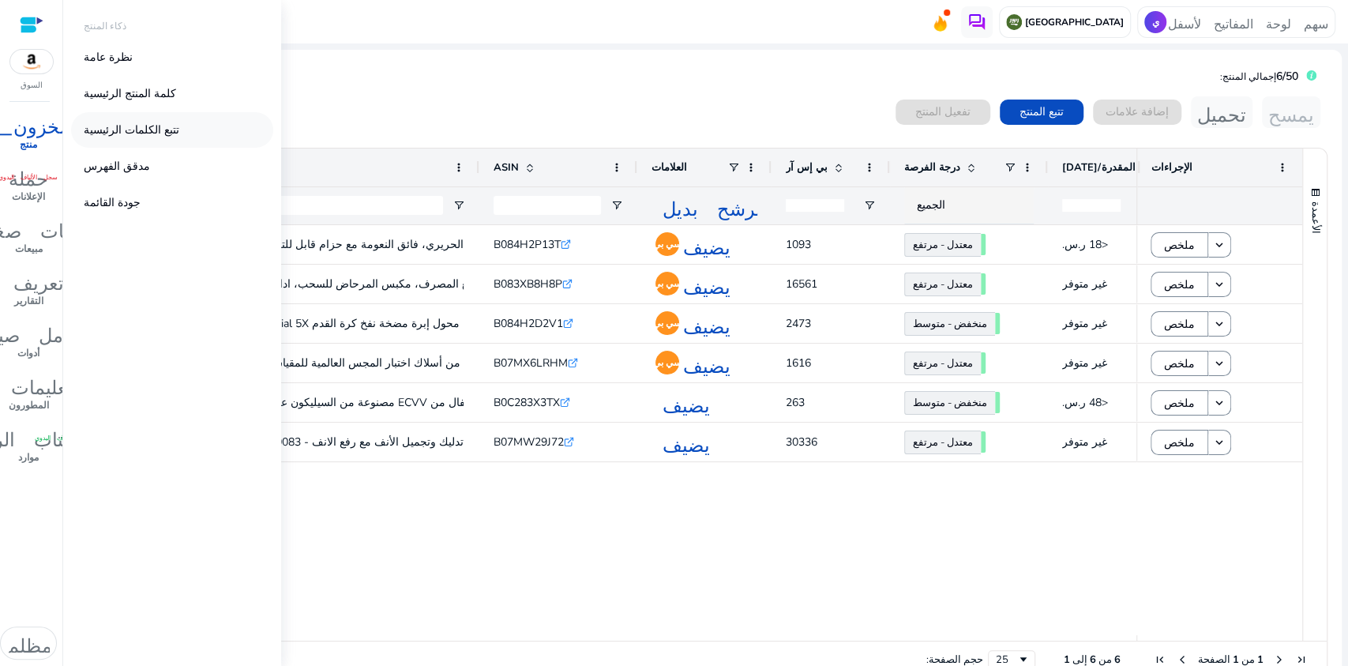
click at [156, 129] on font "تتبع الكلمات الرئيسية" at bounding box center [132, 129] width 96 height 15
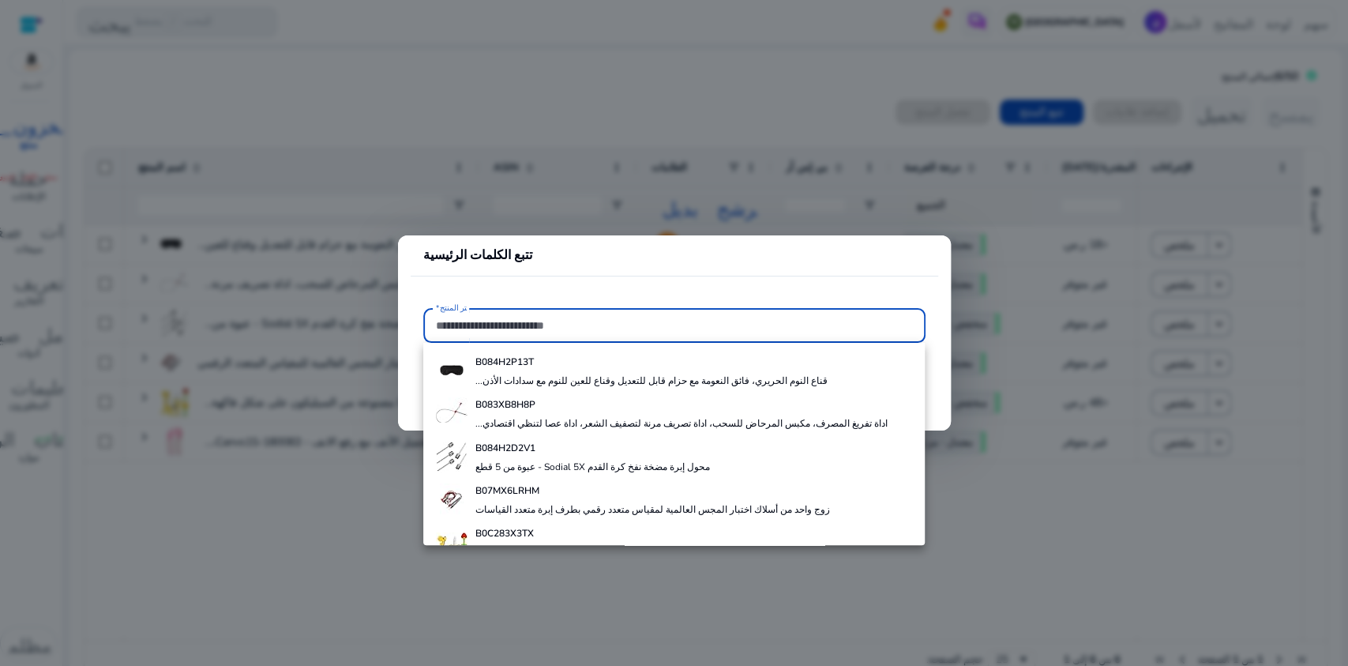
click at [619, 323] on input "اختر المنتج*" at bounding box center [674, 325] width 477 height 17
type input "*"
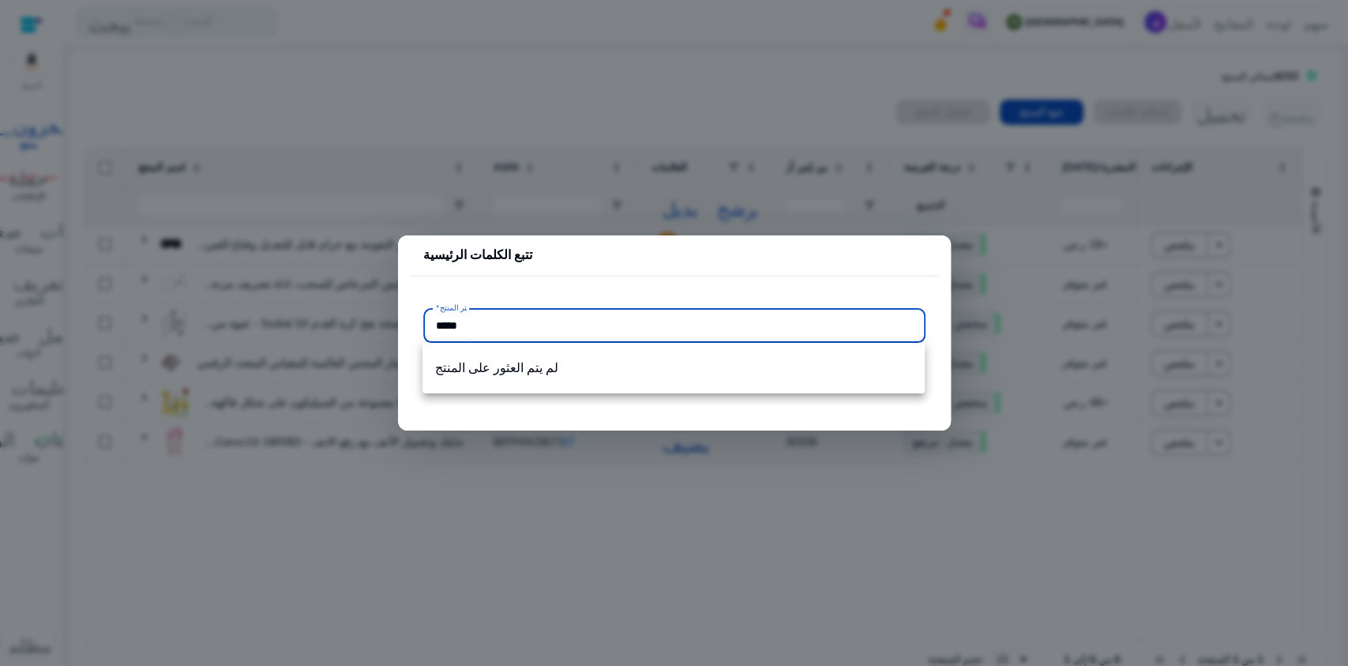
type input "*****"
click at [613, 325] on input "*****" at bounding box center [674, 325] width 477 height 17
click at [596, 280] on mat-card "تتبع الكلمات الرئيسية اختر المنتج* *****" at bounding box center [674, 332] width 553 height 195
click at [500, 329] on input "*****" at bounding box center [674, 325] width 477 height 17
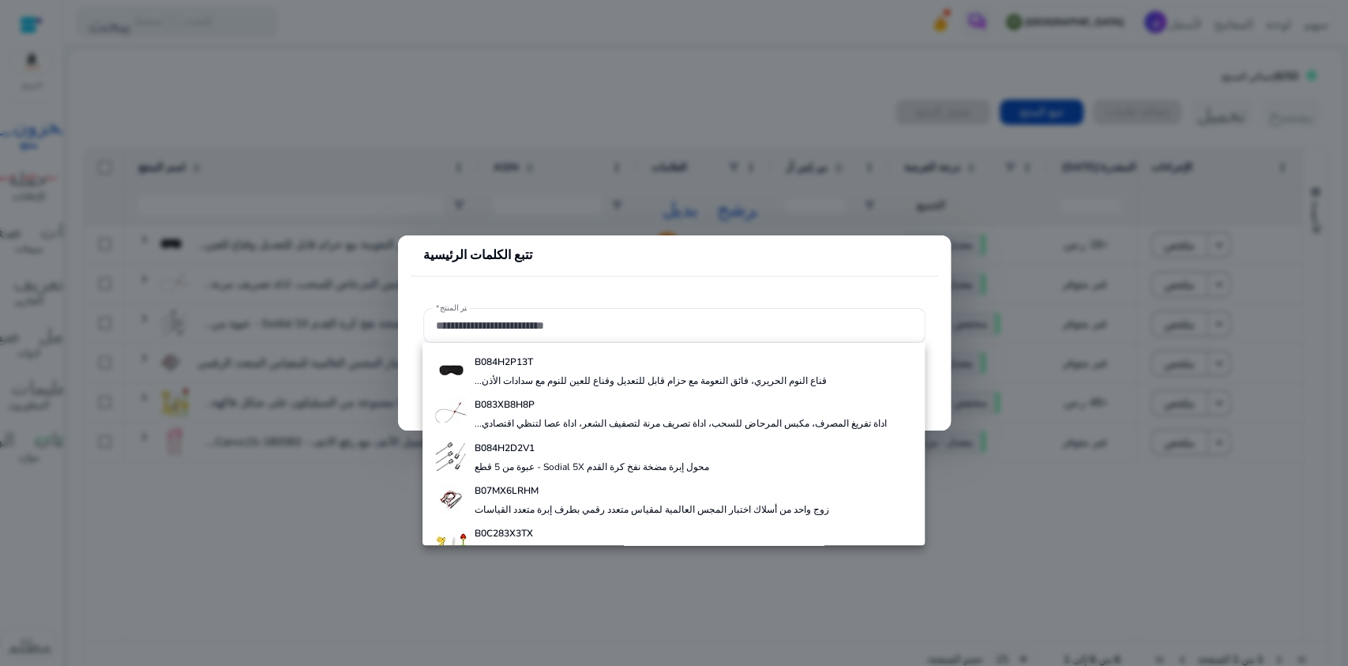
click at [592, 166] on div at bounding box center [674, 333] width 1348 height 666
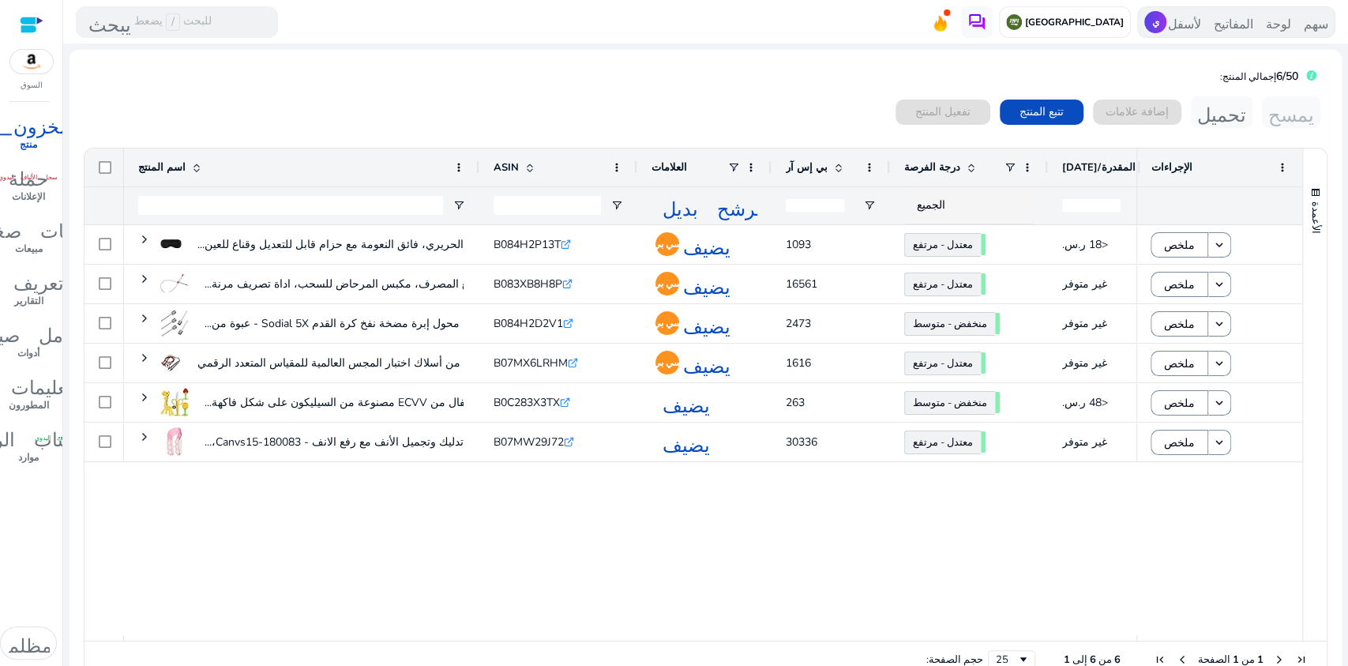
click at [1178, 20] on font "سهم لوحة المفاتيح لأسفل" at bounding box center [1248, 22] width 160 height 16
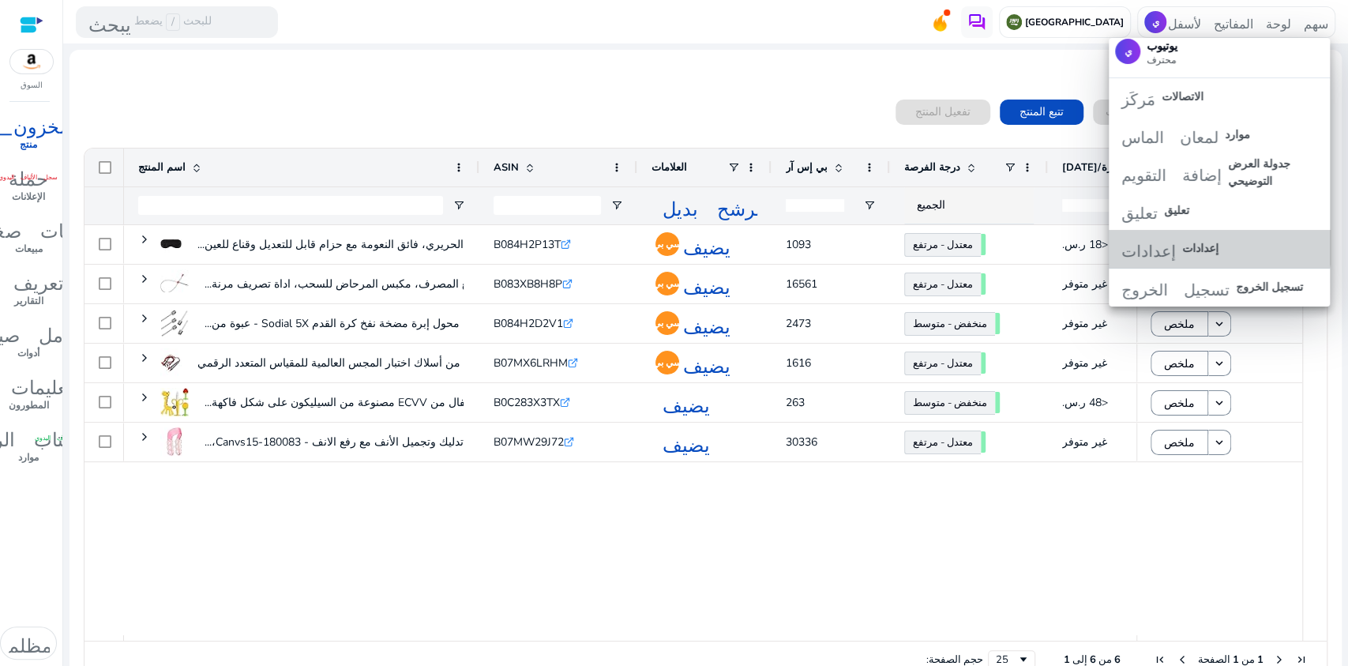
click at [1212, 241] on font "إعدادات" at bounding box center [1200, 248] width 36 height 15
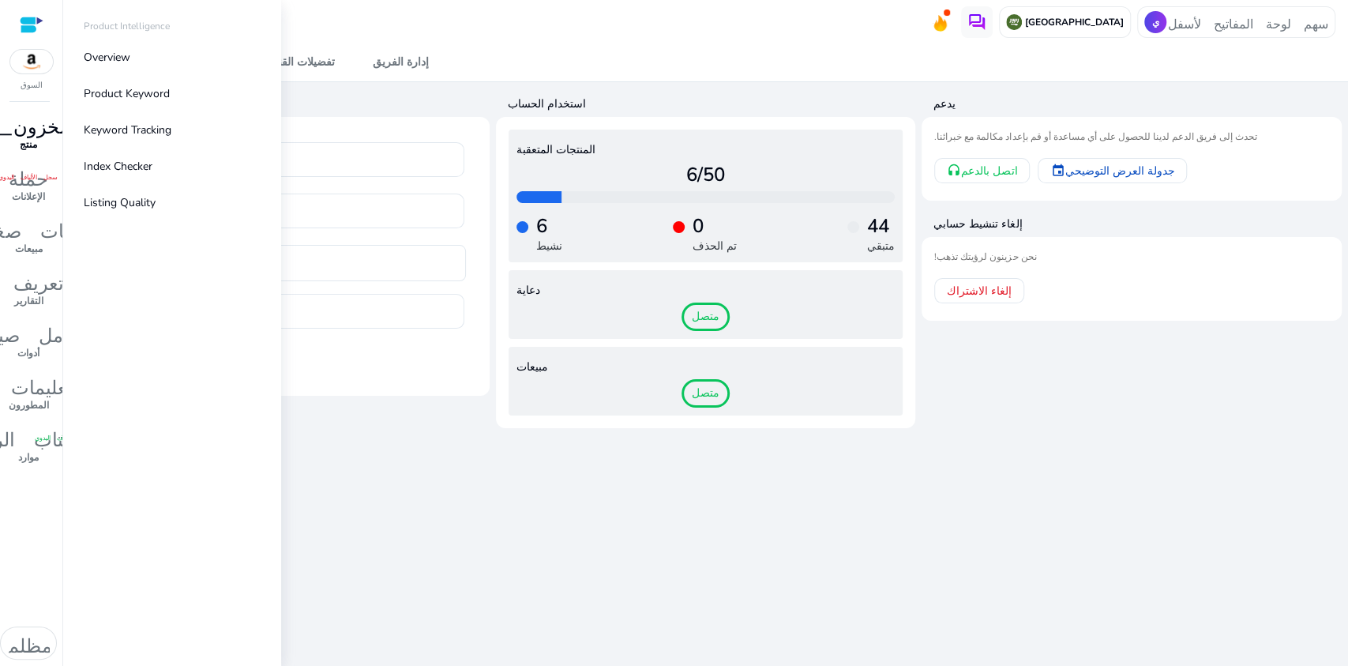
click at [28, 130] on font "المخزون_2" at bounding box center [29, 124] width 107 height 22
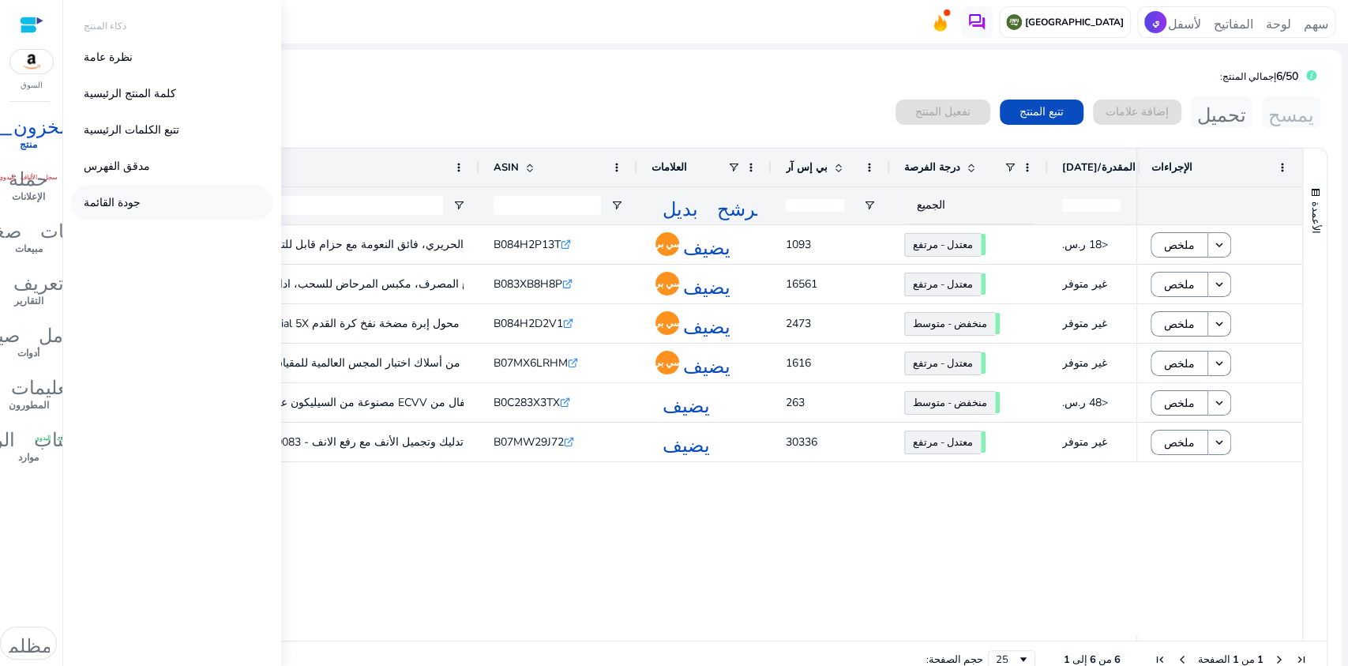
click at [131, 202] on link "جودة القائمة" at bounding box center [172, 203] width 202 height 36
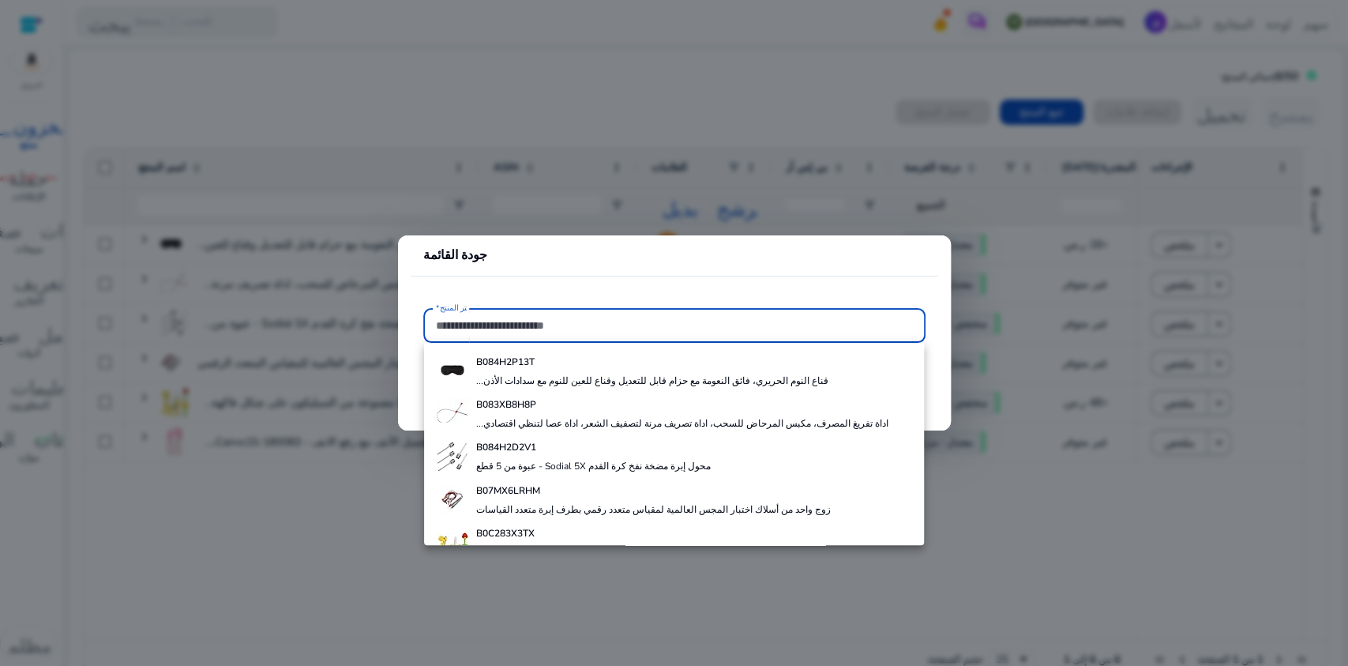
click at [528, 329] on input "اختر المنتج*" at bounding box center [674, 325] width 477 height 17
click at [502, 97] on div at bounding box center [674, 333] width 1348 height 666
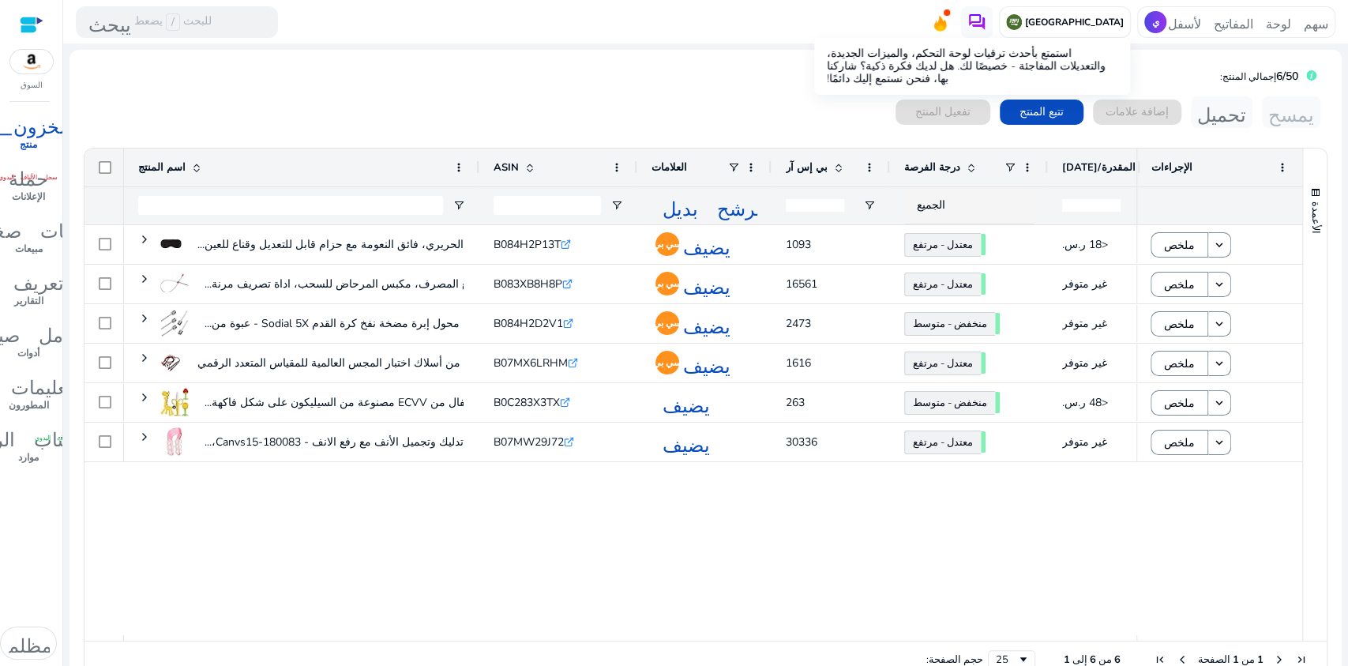
click at [947, 21] on icon at bounding box center [940, 24] width 13 height 16
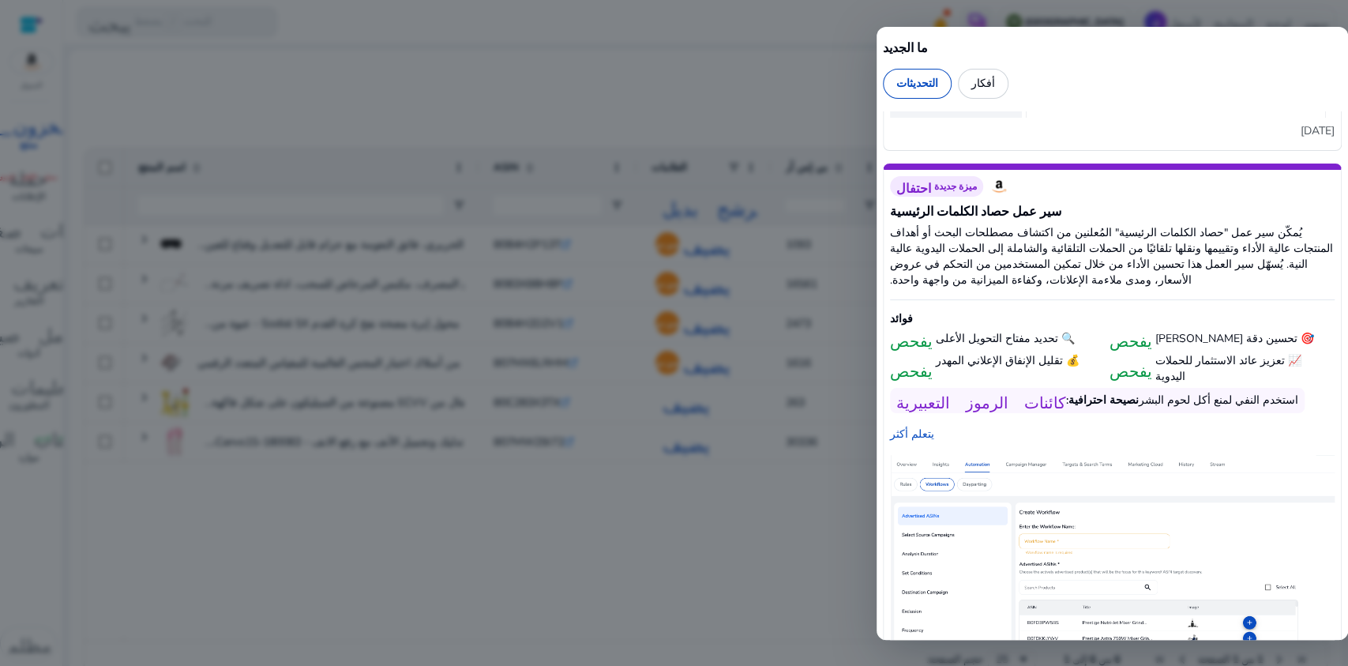
scroll to position [5648, 0]
drag, startPoint x: 1020, startPoint y: 314, endPoint x: 1018, endPoint y: 306, distance: 8.2
click at [1020, 386] on div "كائنات الرموز التعبيرية نصيحة احترافية: استخدم النفي لمنع أكل لحوم البشر" at bounding box center [1097, 398] width 415 height 25
click at [973, 386] on div "كائنات الرموز التعبيرية نصيحة احترافية: استخدم النفي لمنع أكل لحوم البشر" at bounding box center [1097, 398] width 415 height 25
click at [919, 328] on font "يفحص" at bounding box center [911, 337] width 43 height 19
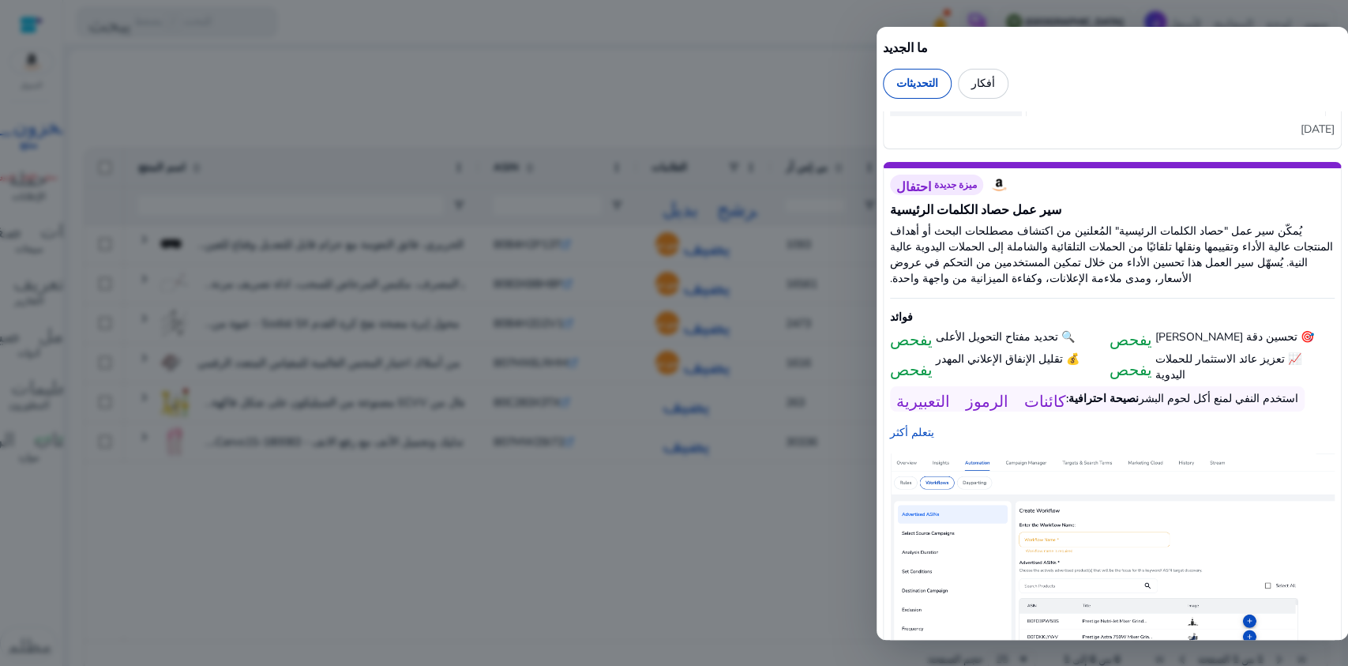
click at [906, 310] on font "فوائد" at bounding box center [901, 317] width 23 height 15
click at [1130, 325] on div "احتفال ميزة جديدة سير عمل حصاد الكلمات الرئيسية يُمكّن سير عمل "حصاد الكلمات ال…" at bounding box center [1112, 444] width 459 height 565
click at [261, 123] on div at bounding box center [674, 333] width 1348 height 666
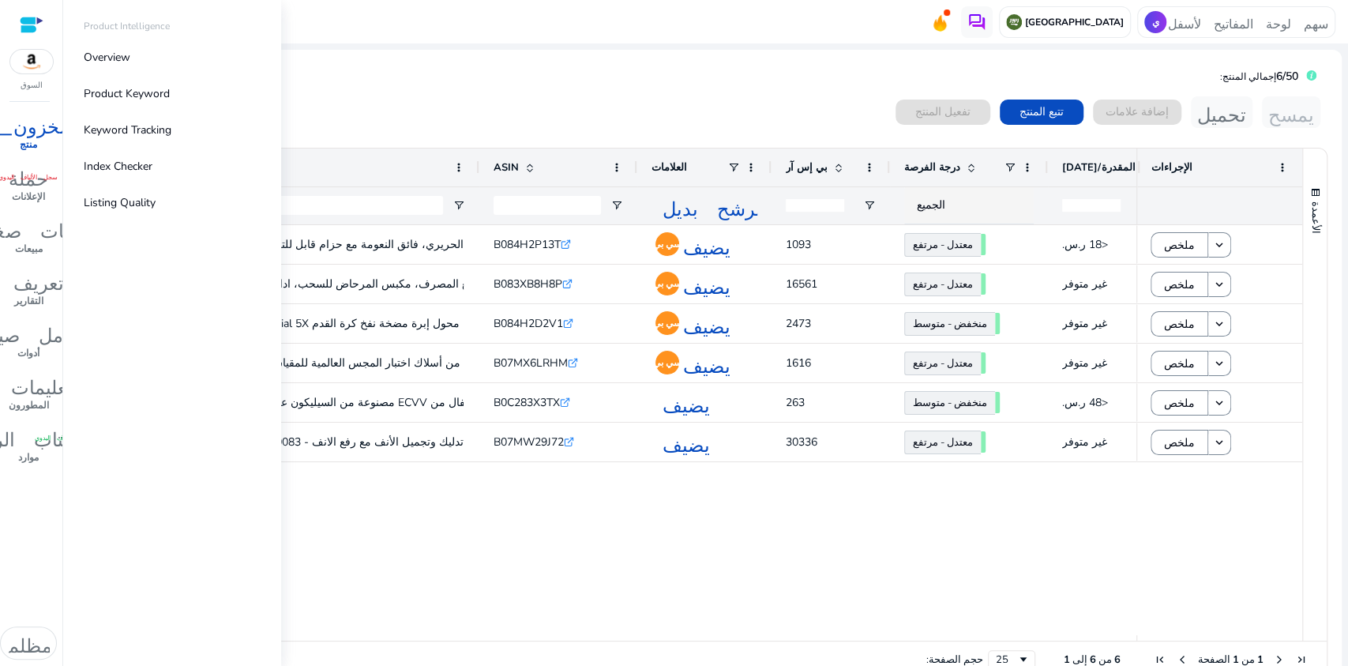
click at [36, 126] on font "المخزون_2" at bounding box center [29, 124] width 107 height 22
click at [99, 24] on font "ذكاء المنتج" at bounding box center [105, 26] width 43 height 13
click at [115, 58] on font "نظرة عامة" at bounding box center [108, 57] width 49 height 15
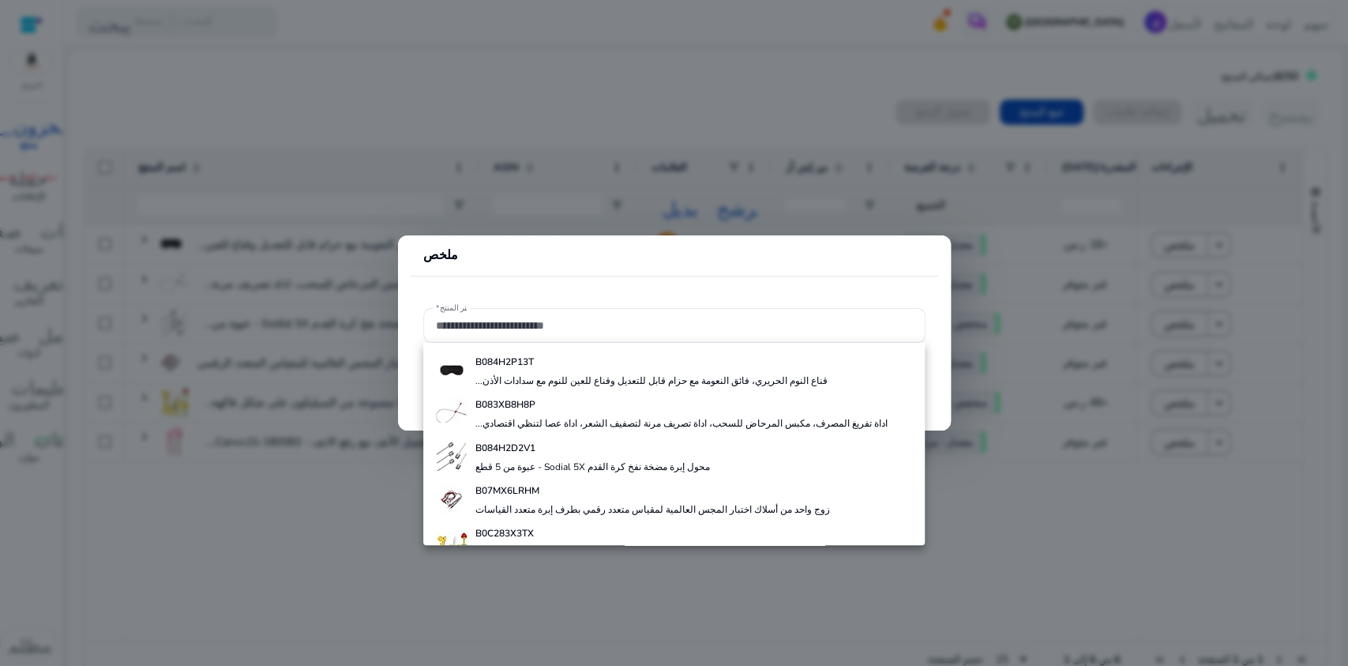
click at [506, 250] on mat-card-header "ملخص" at bounding box center [675, 262] width 528 height 28
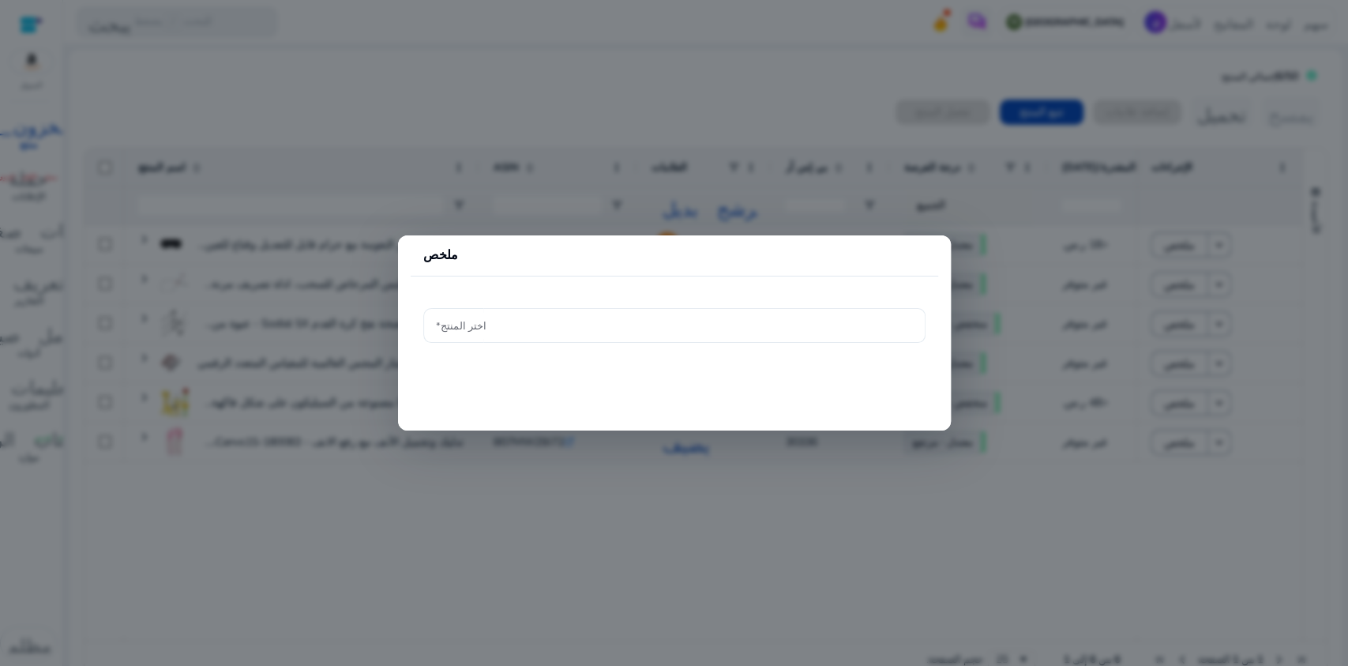
click at [469, 326] on input "اختر المنتج*" at bounding box center [674, 325] width 477 height 17
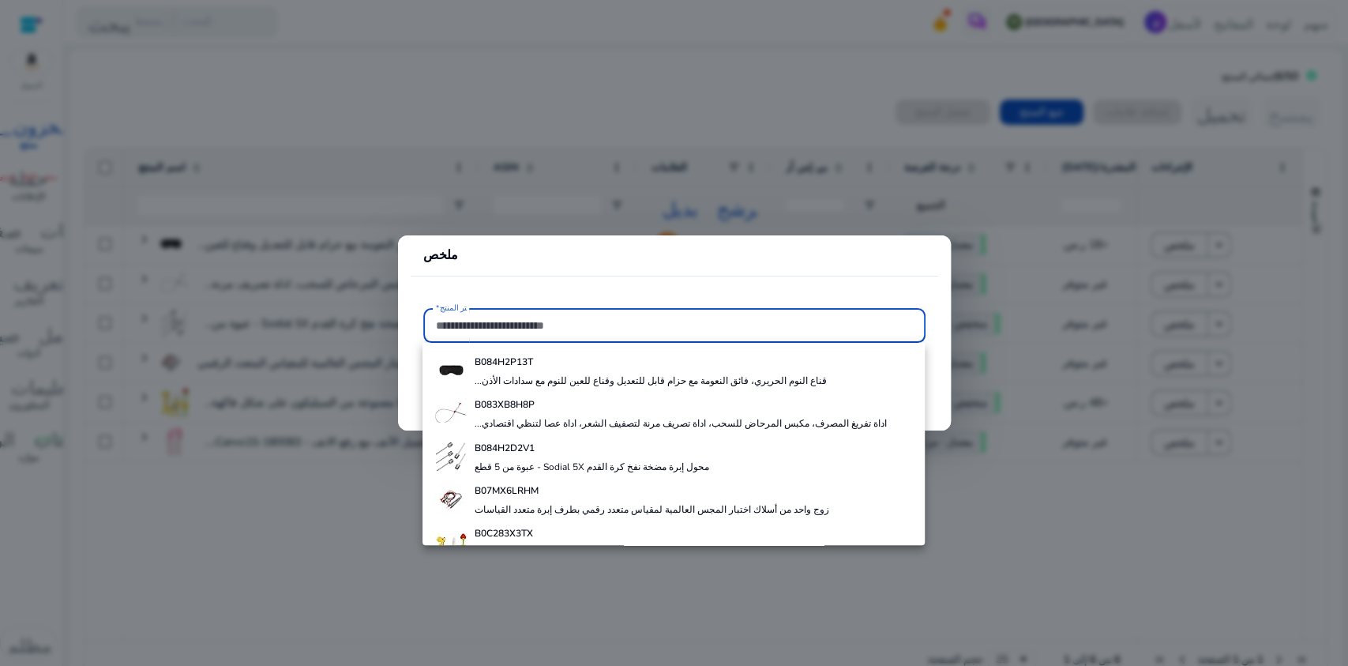
click at [469, 326] on input "اختر المنتج*" at bounding box center [674, 325] width 477 height 17
click at [289, 518] on div at bounding box center [674, 333] width 1348 height 666
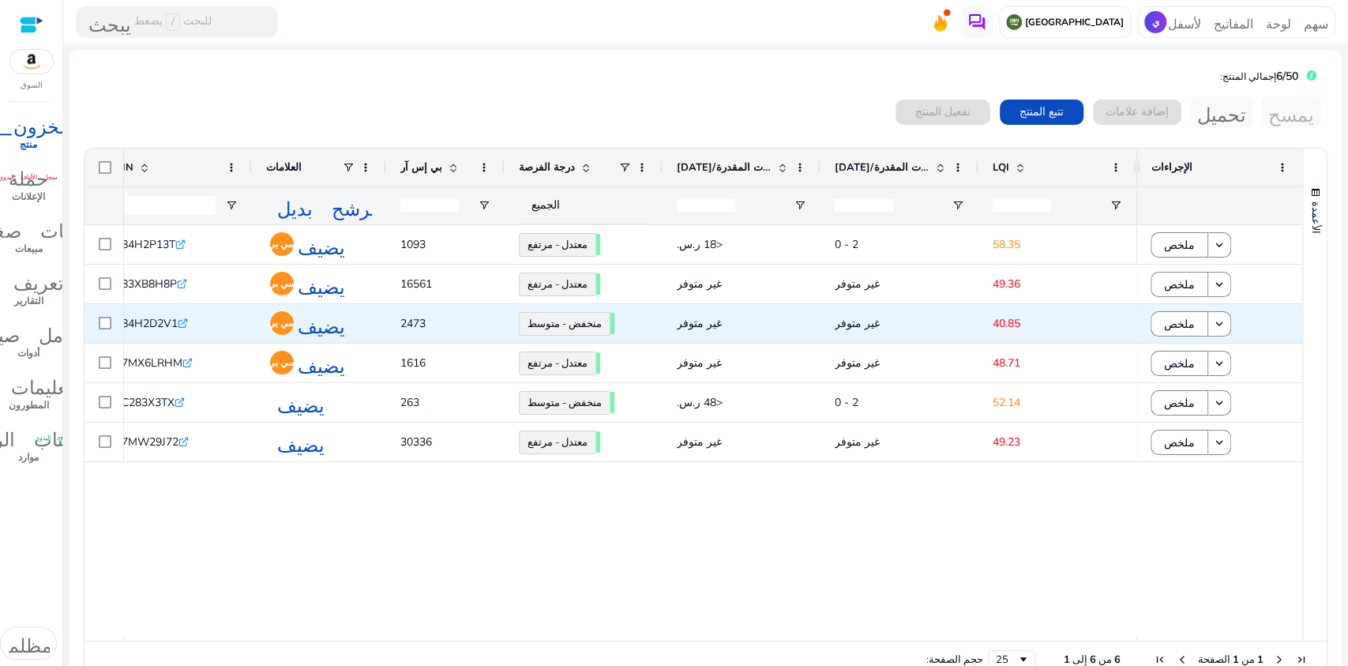
scroll to position [0, 0]
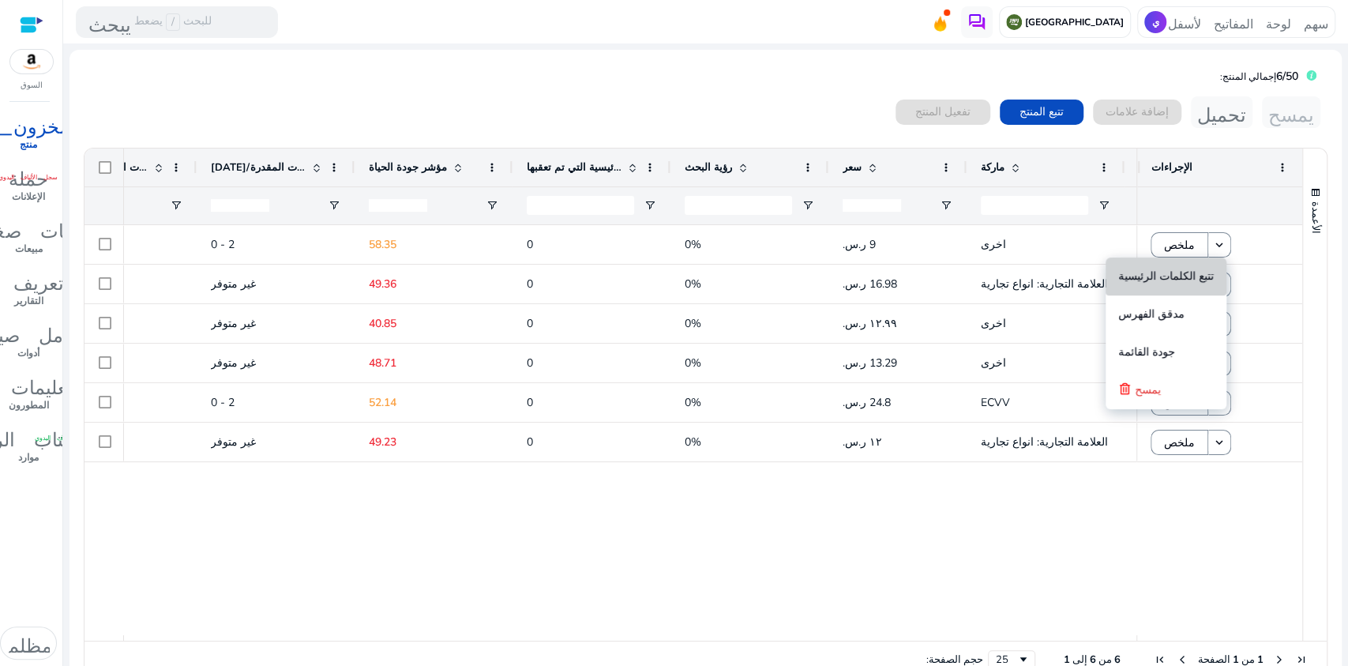
click at [1200, 272] on font "تتبع الكلمات الرئيسية" at bounding box center [1166, 276] width 96 height 15
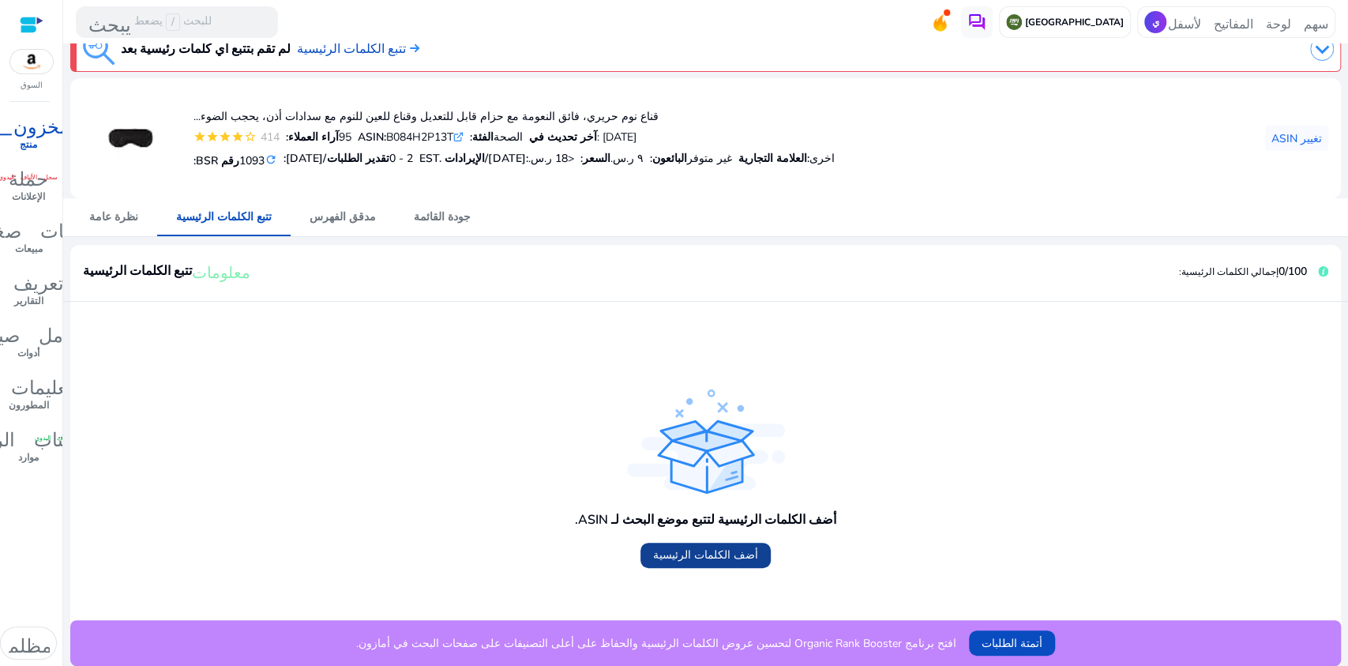
click at [723, 553] on font "أضف الكلمات الرئيسية" at bounding box center [705, 554] width 105 height 15
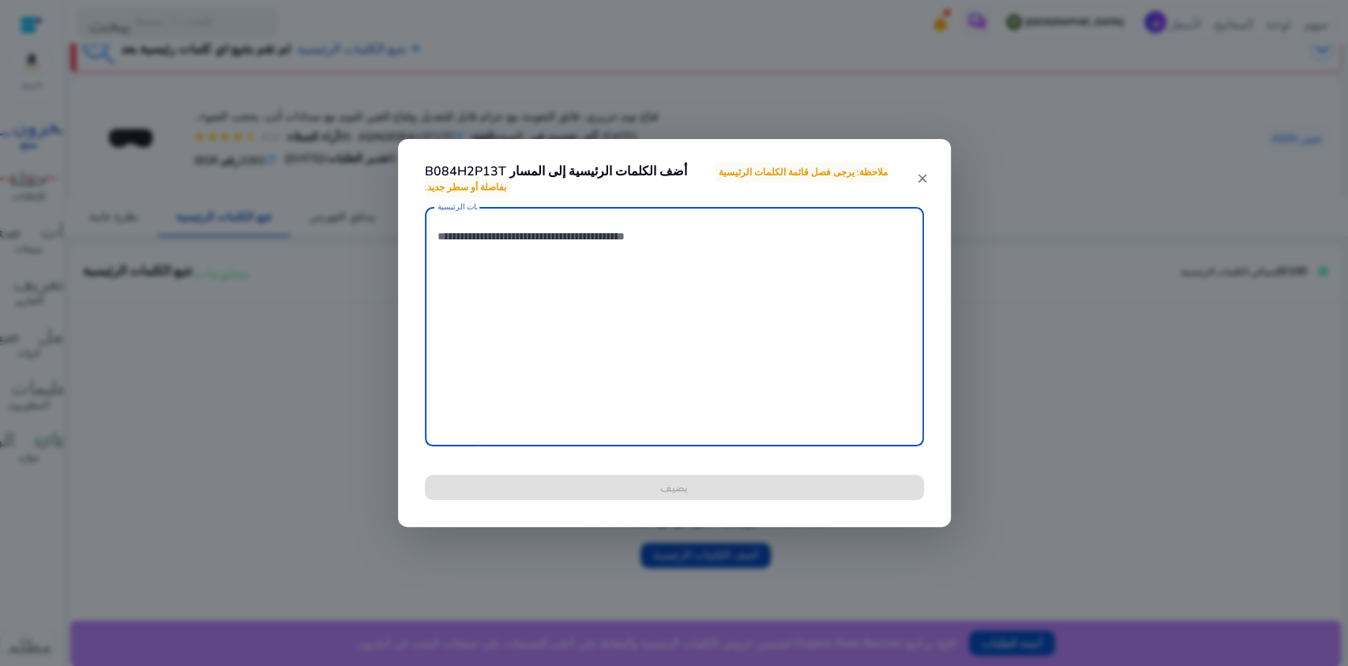
click at [655, 248] on textarea "الكلمات الرئيسية" at bounding box center [675, 327] width 474 height 224
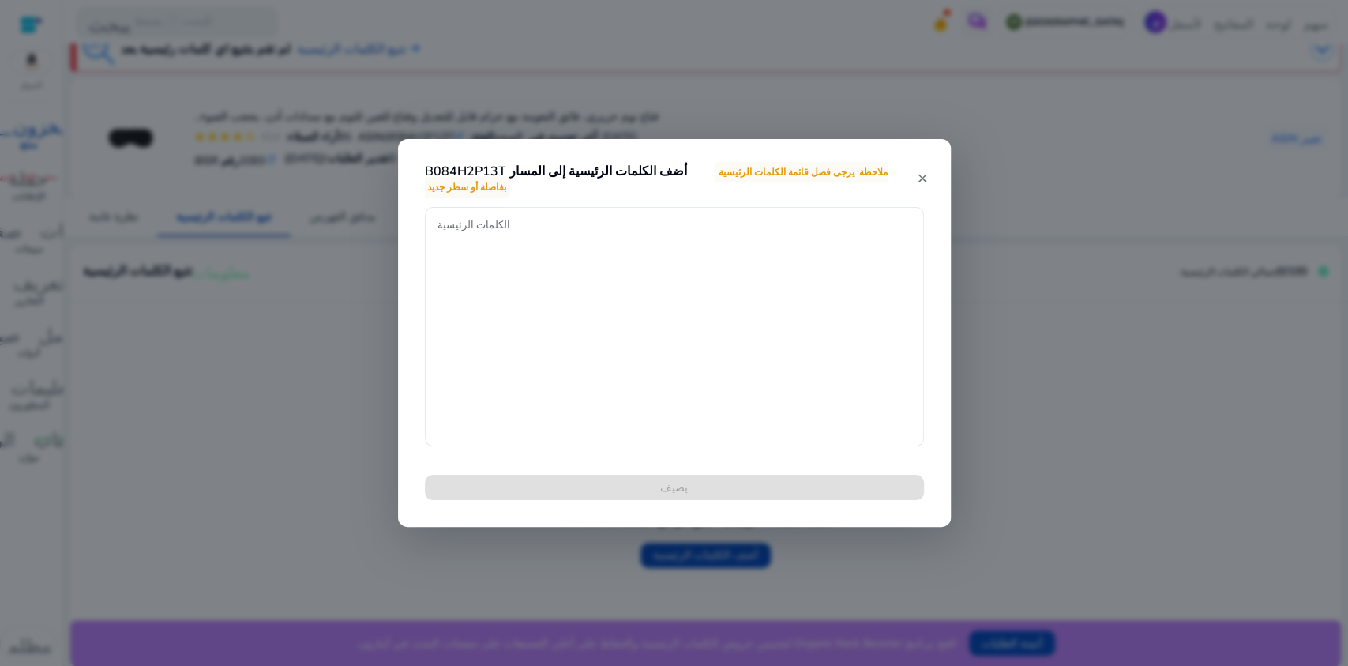
click at [923, 173] on mat-icon "close" at bounding box center [921, 178] width 13 height 14
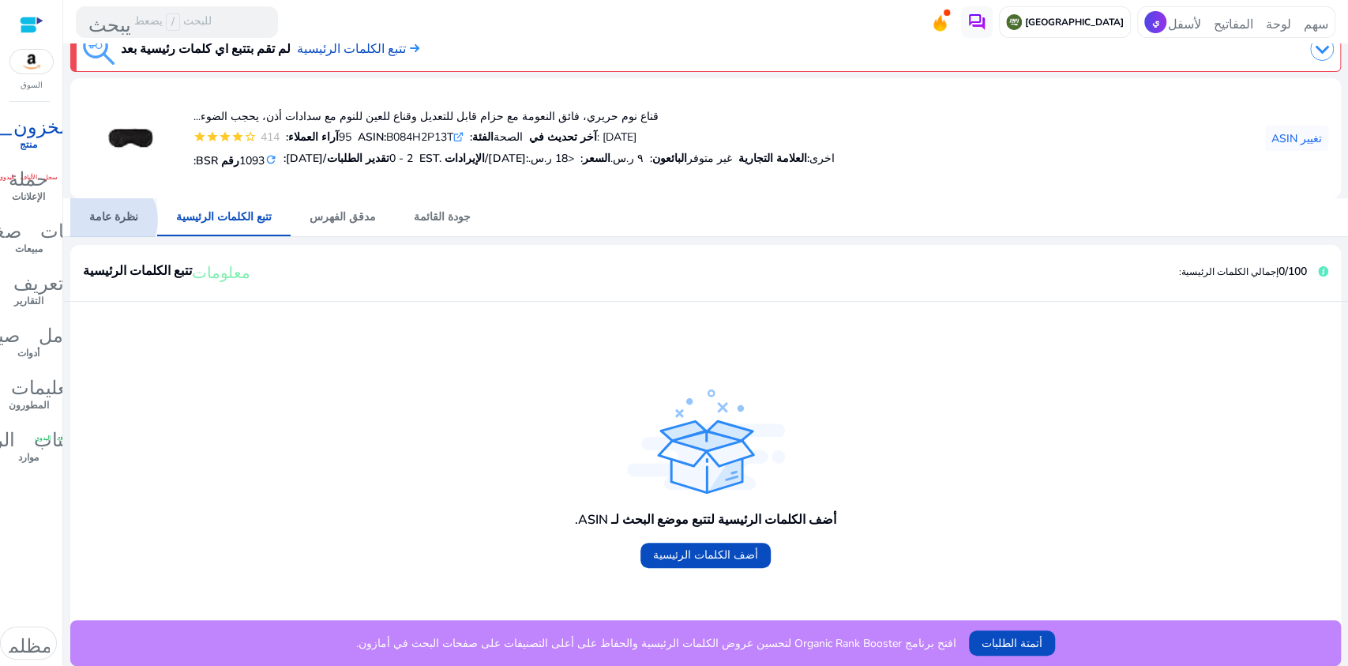
click at [111, 219] on font "نظرة عامة" at bounding box center [113, 216] width 49 height 15
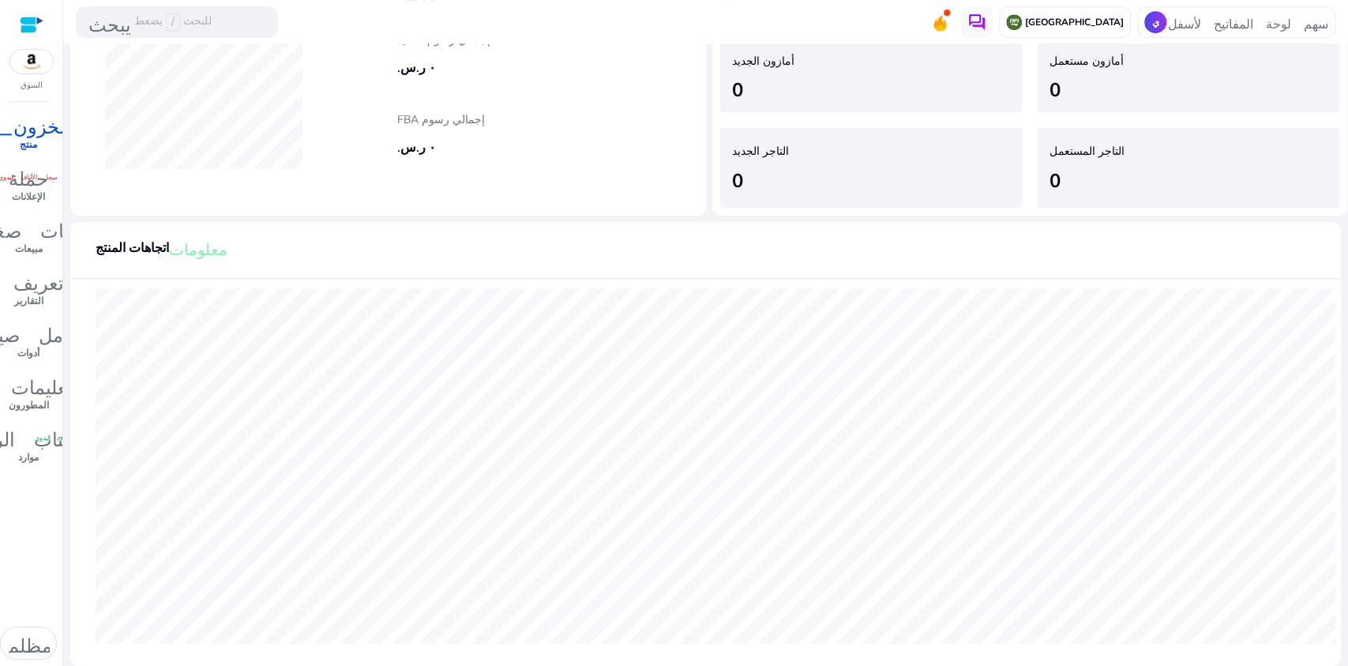
click at [516, 266] on mat-card-header "اتجاهات المنتج معلومات" at bounding box center [705, 257] width 1245 height 44
click at [40, 288] on font "ملف تعريف المختبر" at bounding box center [28, 280] width 181 height 22
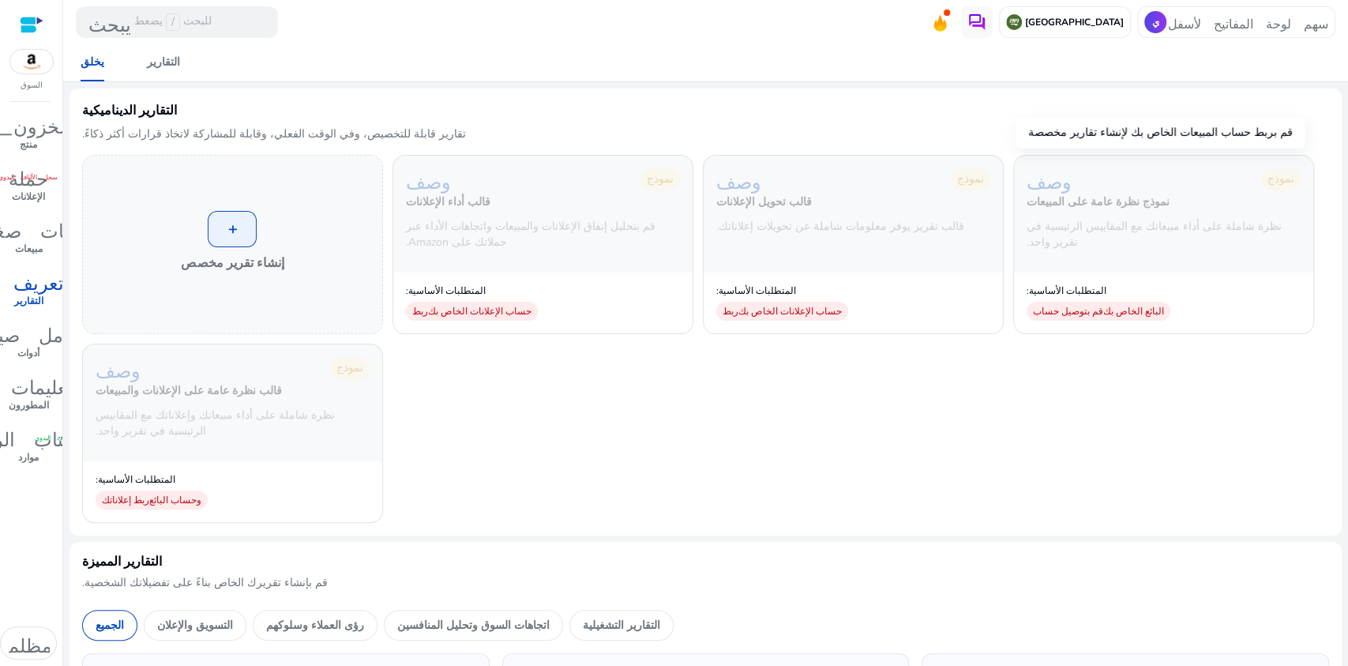
click at [1115, 279] on div "المتطلبات الأساسية: قم بتوصيل حساب البائع الخاص بك" at bounding box center [1099, 300] width 144 height 42
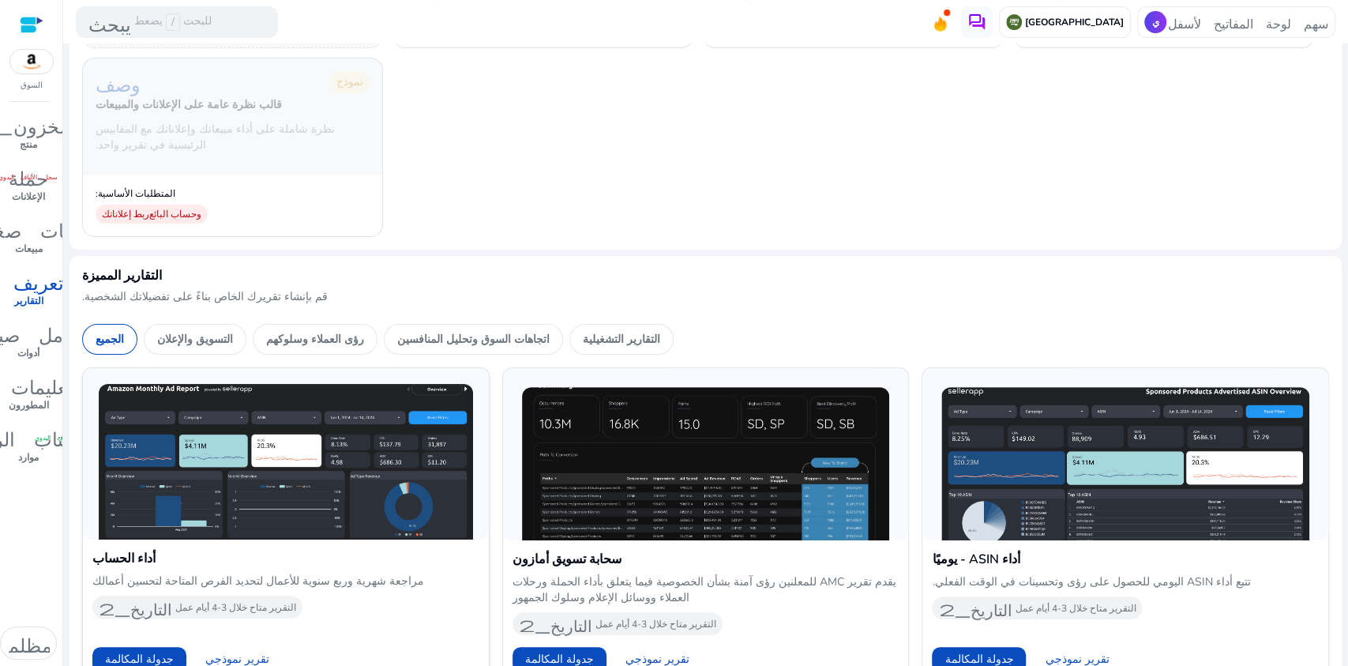
scroll to position [295, 0]
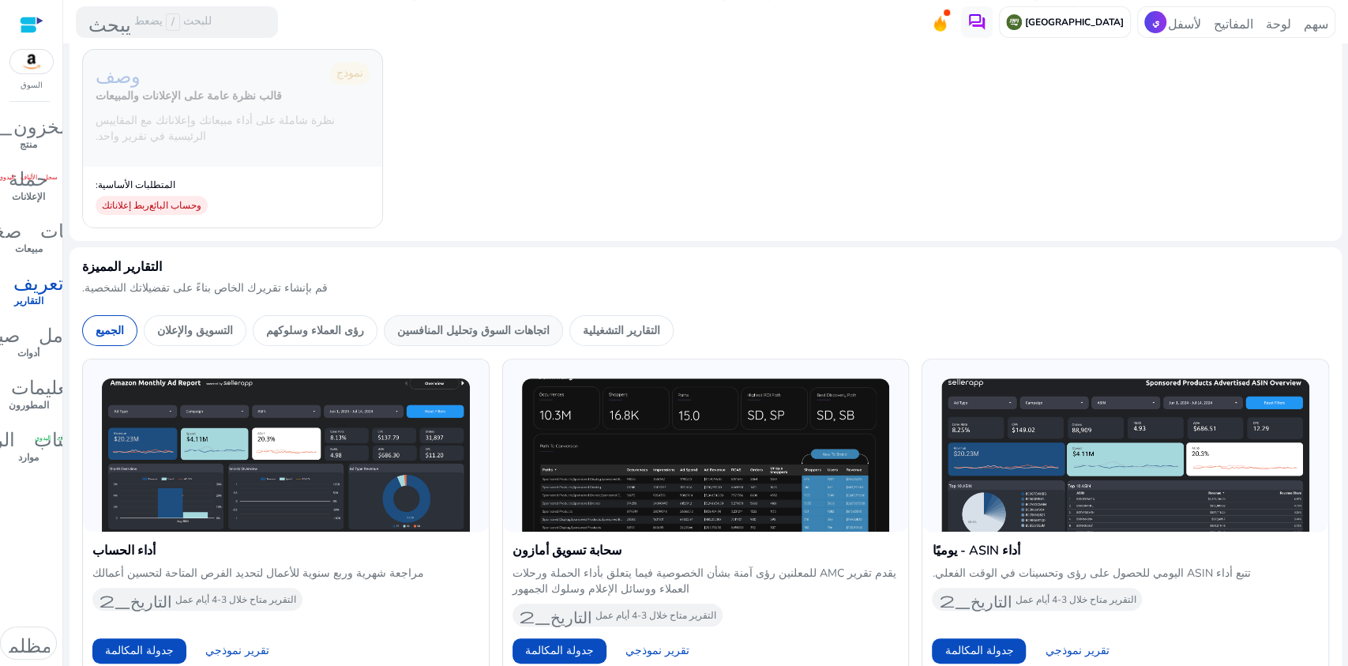
click at [484, 325] on font "اتجاهات السوق وتحليل المنافسين" at bounding box center [473, 330] width 152 height 15
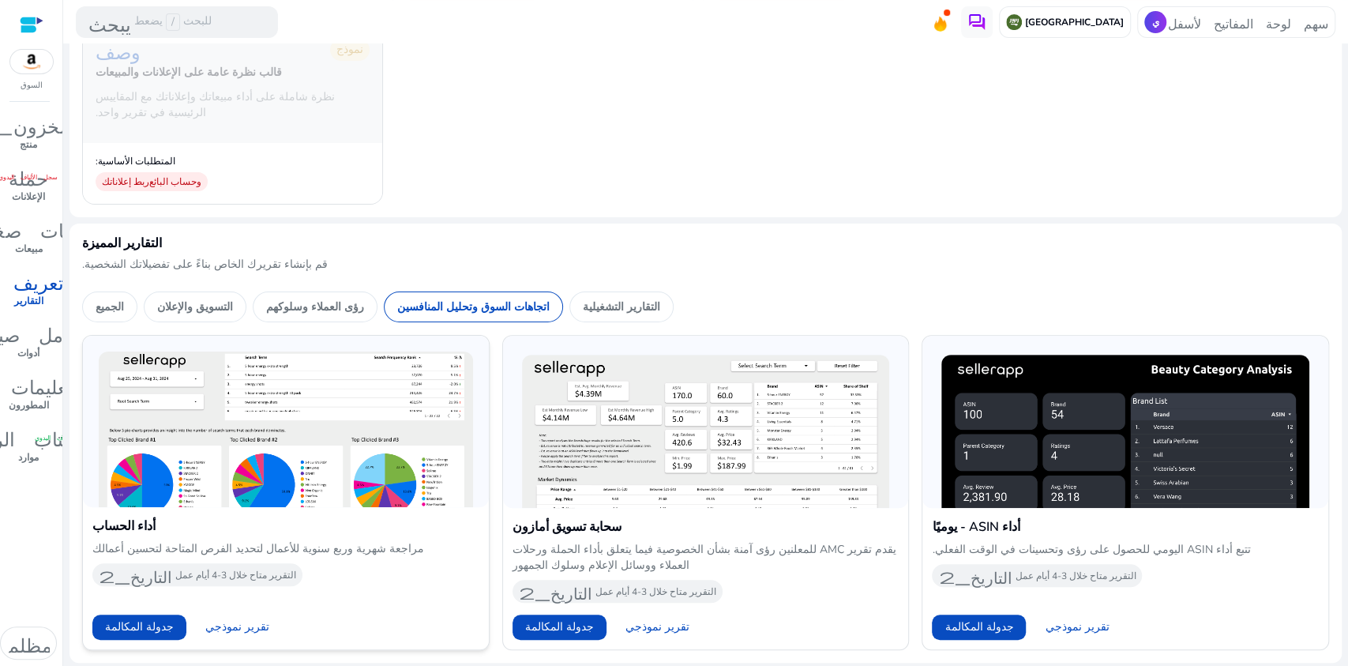
scroll to position [319, 0]
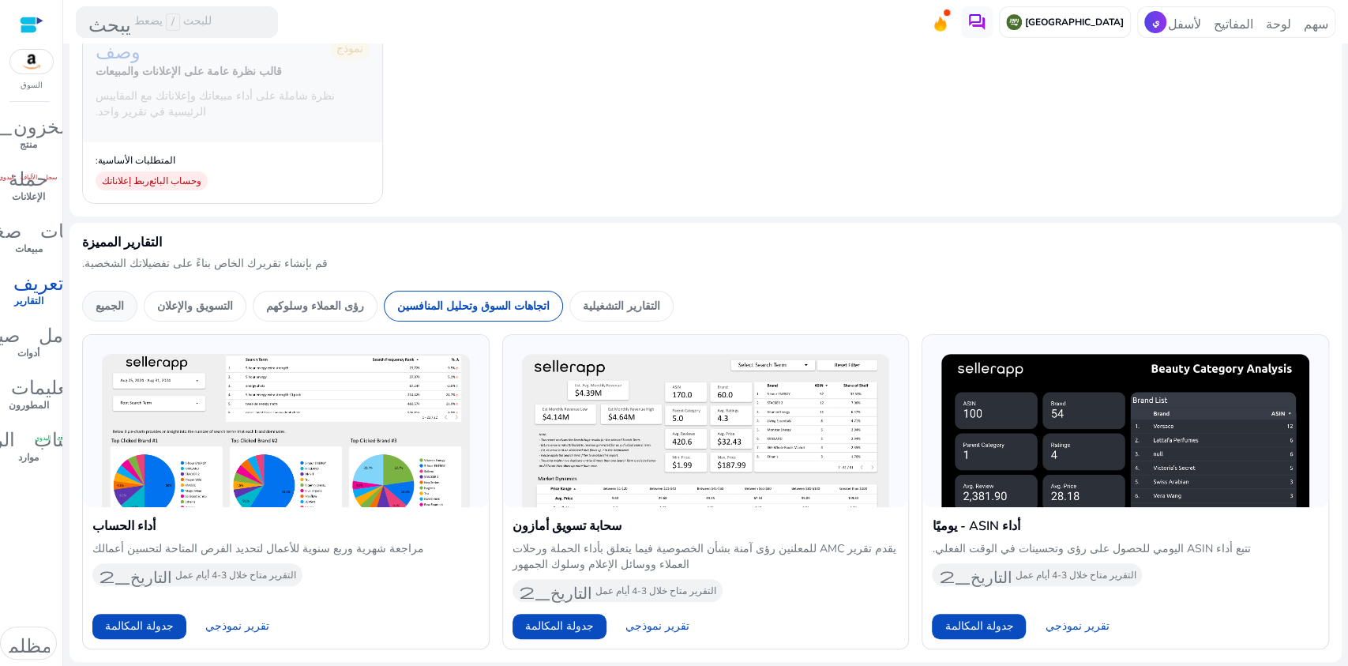
click at [117, 306] on font "الجميع" at bounding box center [110, 306] width 28 height 15
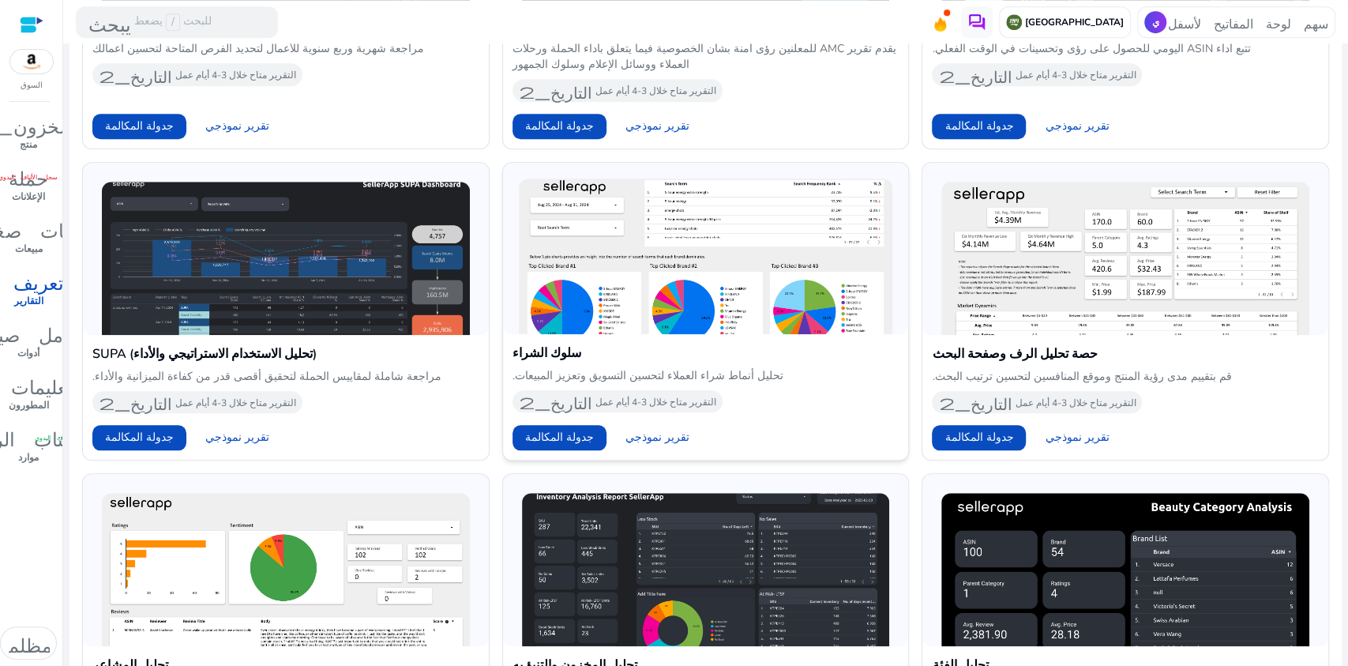
scroll to position [938, 0]
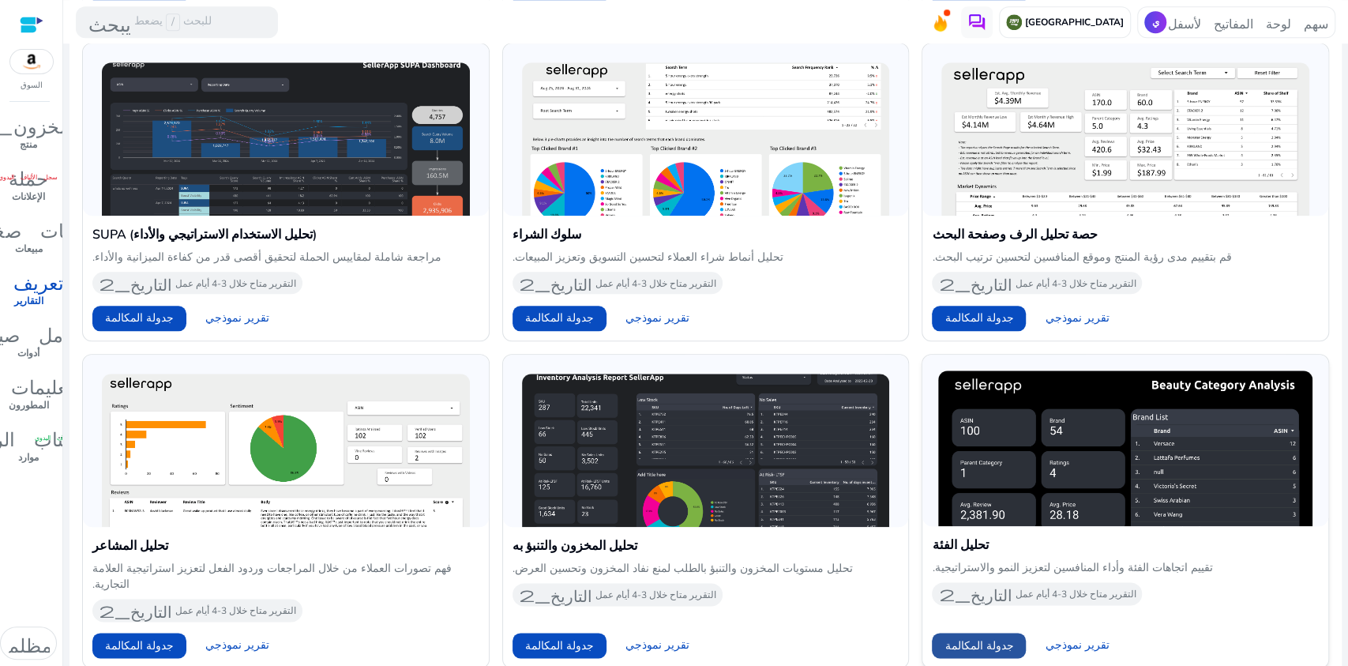
click at [984, 638] on font "جدولة المكالمة" at bounding box center [979, 645] width 69 height 15
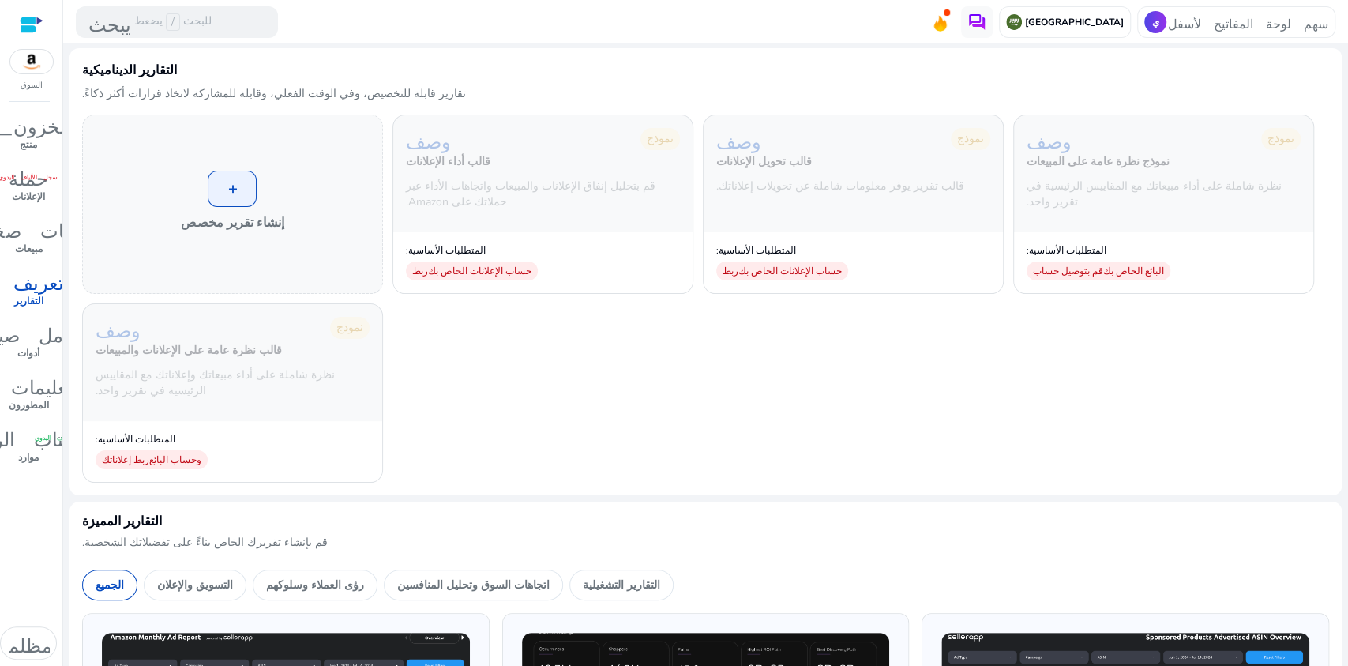
scroll to position [0, 0]
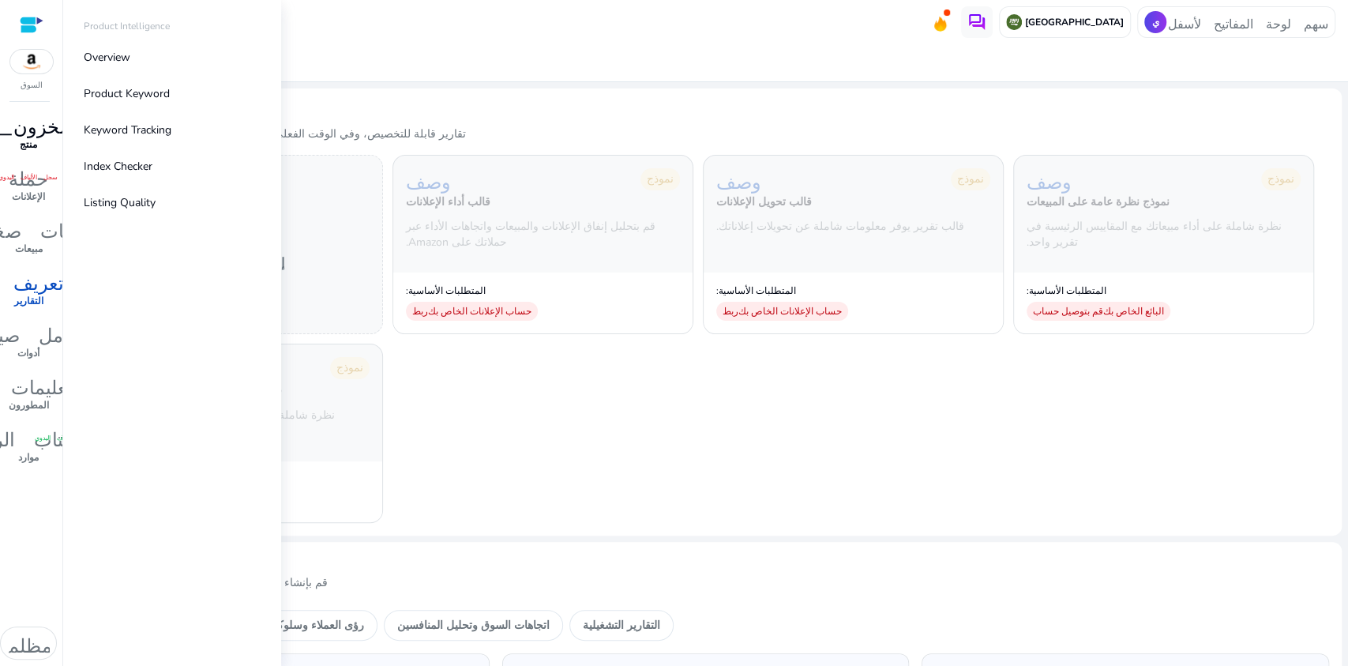
click at [21, 140] on font "منتج" at bounding box center [28, 144] width 17 height 13
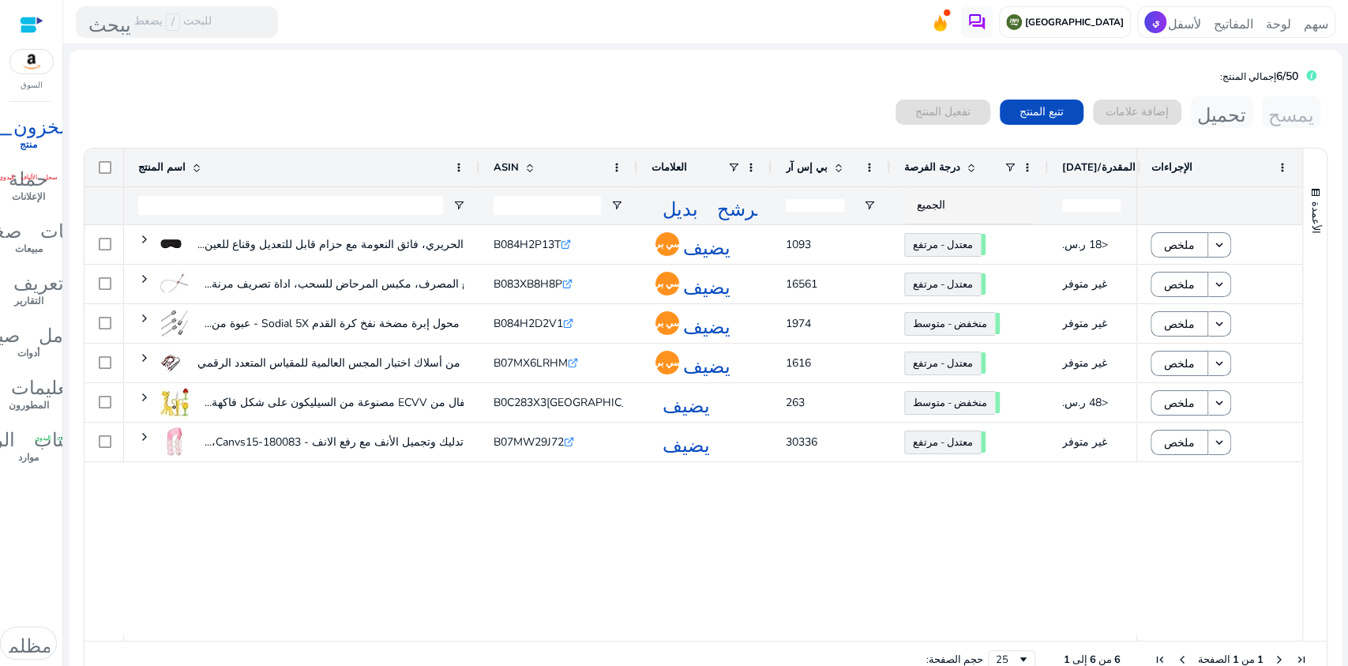
click at [541, 85] on mat-card "إجمالي المنتج: 6/50 0 منتجات مختارة تفعيل المنتج تتبع المنتج إضافة علامات تحميل…" at bounding box center [706, 375] width 1272 height 651
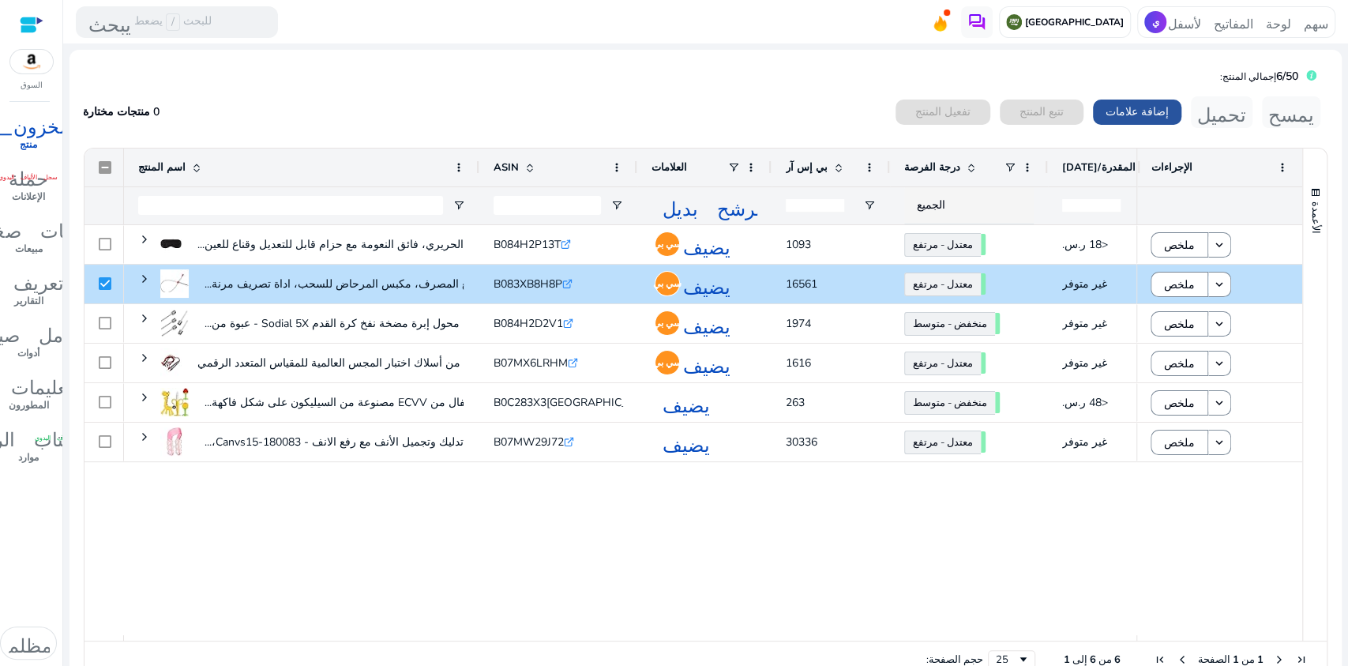
click at [1123, 109] on font "إضافة علامات" at bounding box center [1137, 111] width 63 height 15
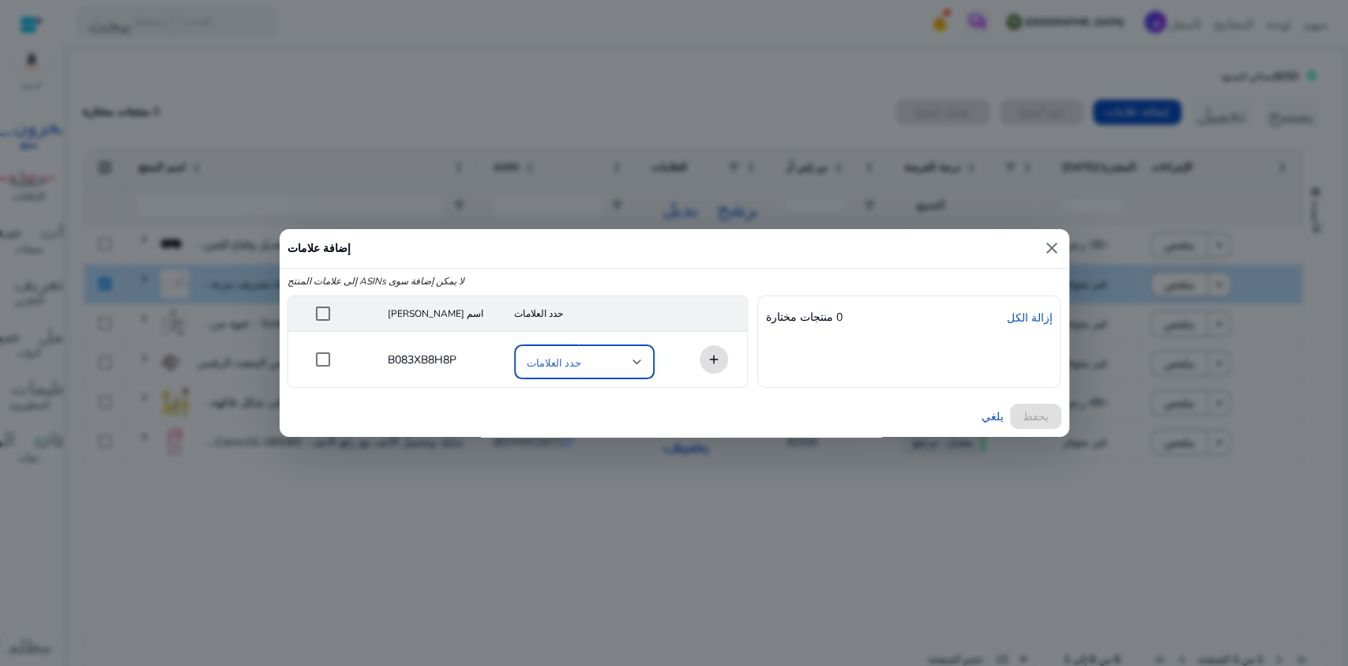
click at [593, 359] on span at bounding box center [580, 361] width 106 height 17
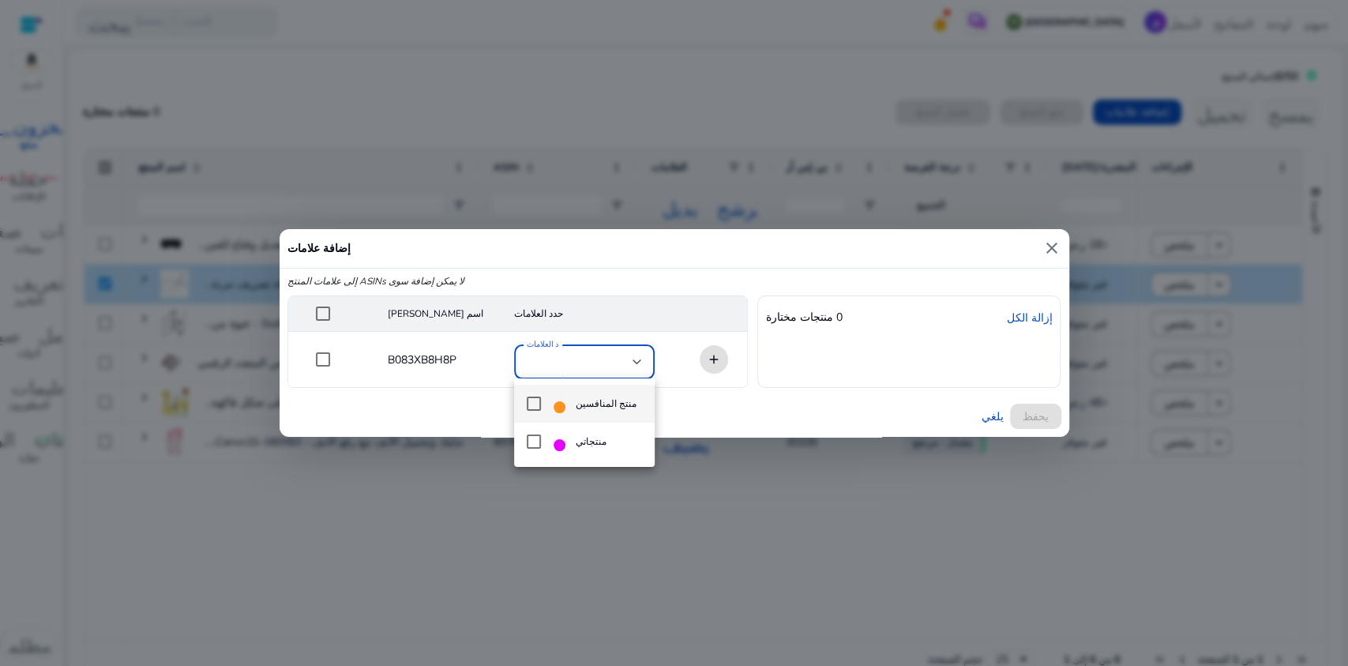
click at [607, 200] on div at bounding box center [674, 333] width 1348 height 666
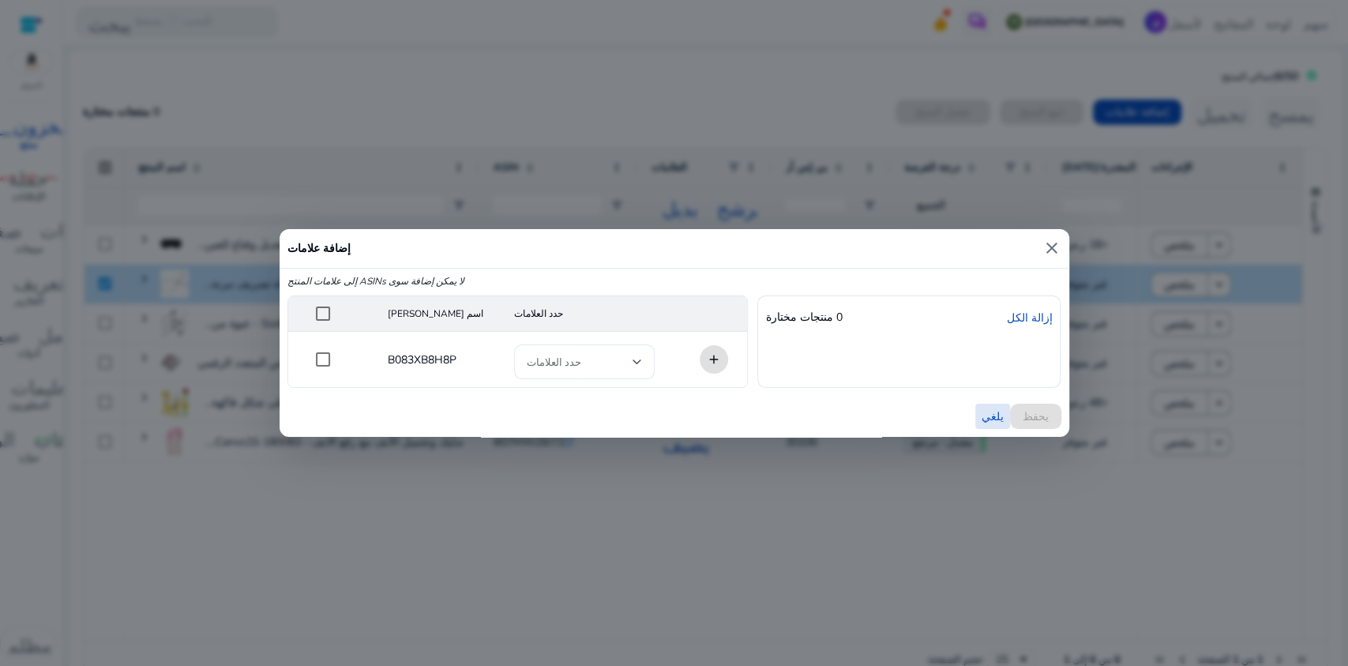
click at [989, 415] on font "يلغي" at bounding box center [993, 416] width 22 height 15
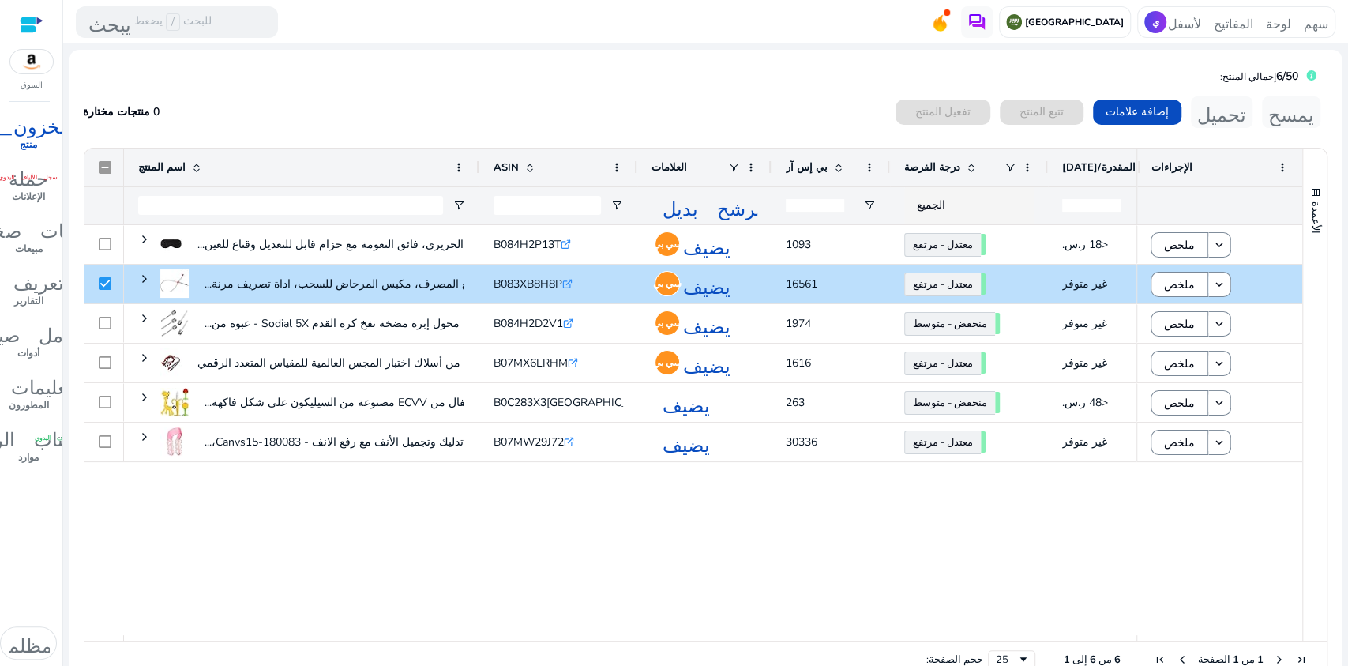
click at [795, 568] on div "قناع النوم الحريري، فائق النعومة مع حزام قابل للتعديل وقناع للعين... B084H2P13T…" at bounding box center [630, 430] width 1012 height 410
